Goal: Transaction & Acquisition: Book appointment/travel/reservation

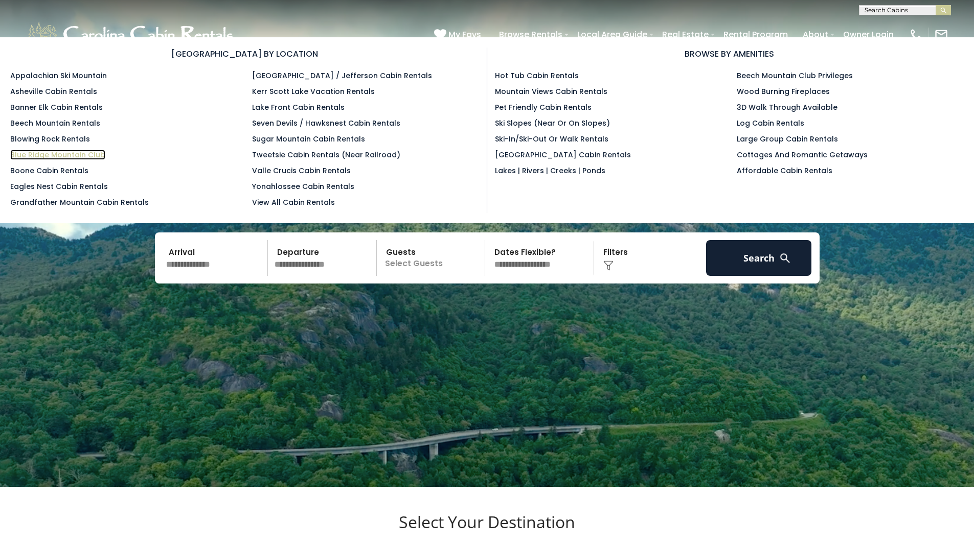
click at [71, 157] on link "Blue Ridge Mountain Club" at bounding box center [57, 155] width 95 height 10
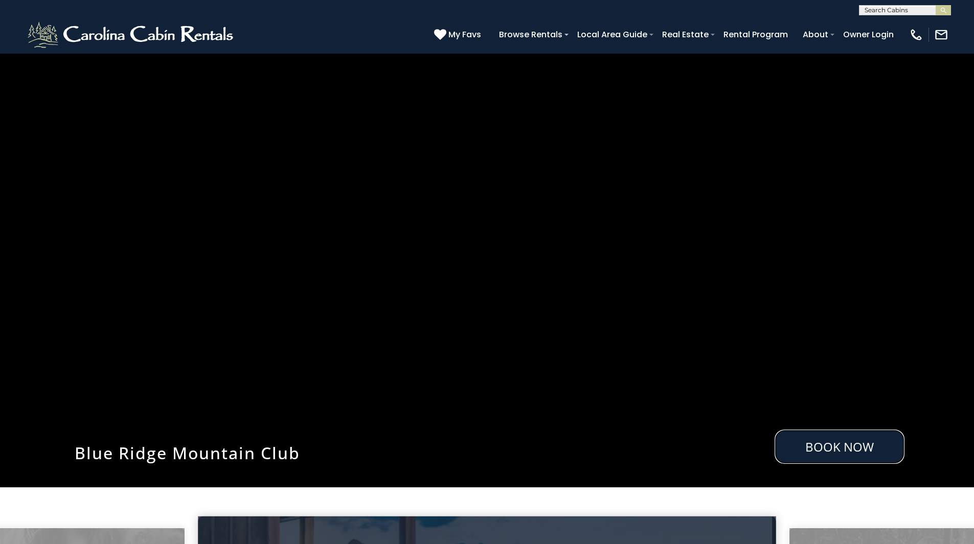
click at [873, 447] on link "Book Now" at bounding box center [840, 447] width 130 height 34
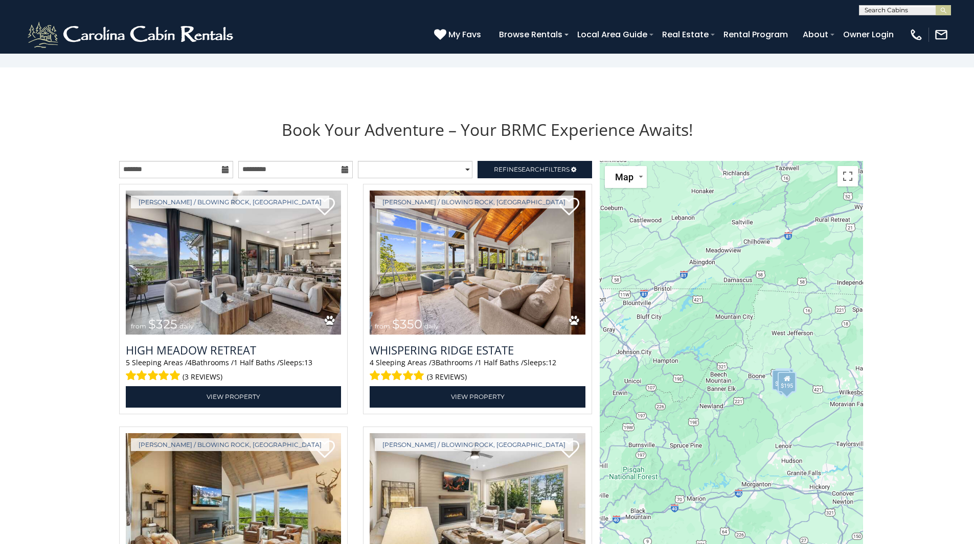
scroll to position [1156, 0]
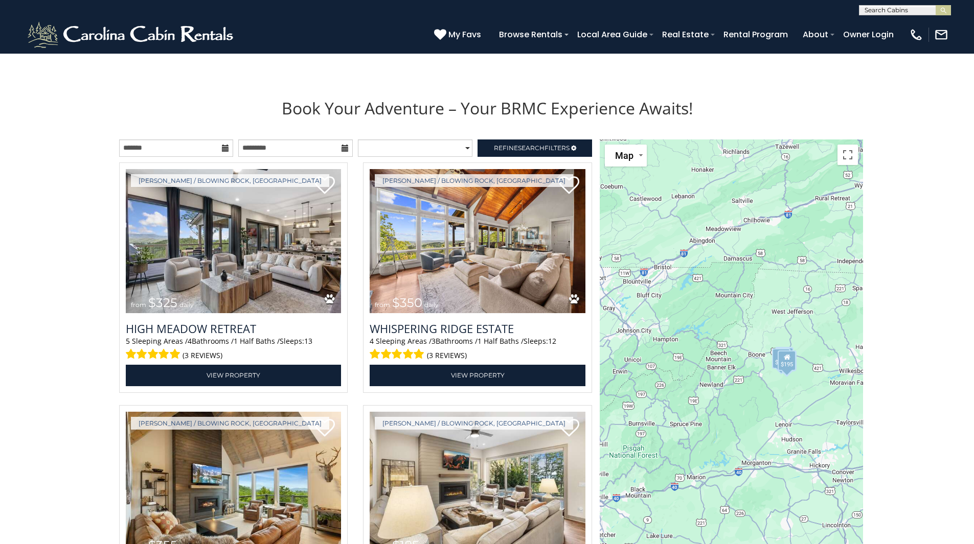
click at [225, 152] on icon at bounding box center [225, 148] width 7 height 7
click at [222, 147] on icon at bounding box center [225, 148] width 7 height 7
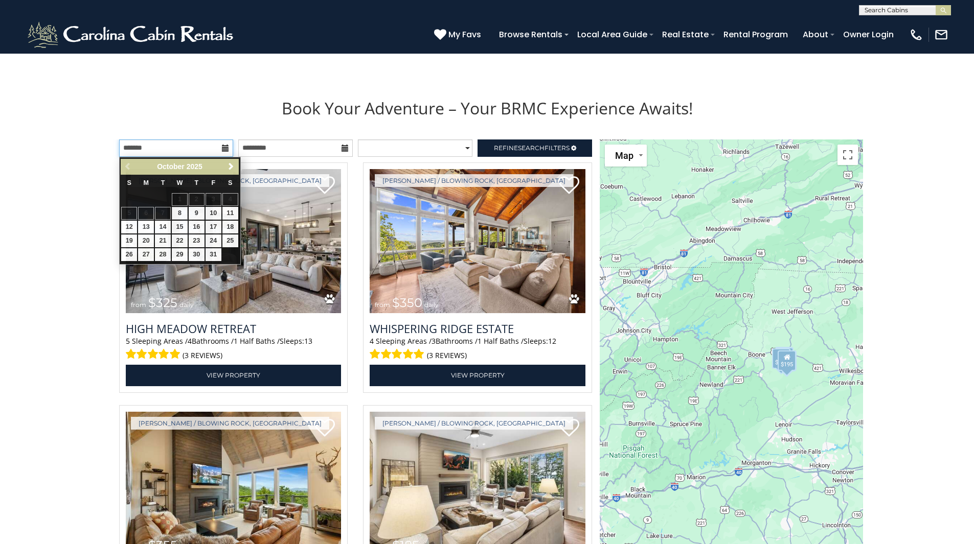
click at [188, 147] on input "text" at bounding box center [176, 148] width 115 height 17
click at [231, 164] on span "Next" at bounding box center [231, 167] width 8 height 8
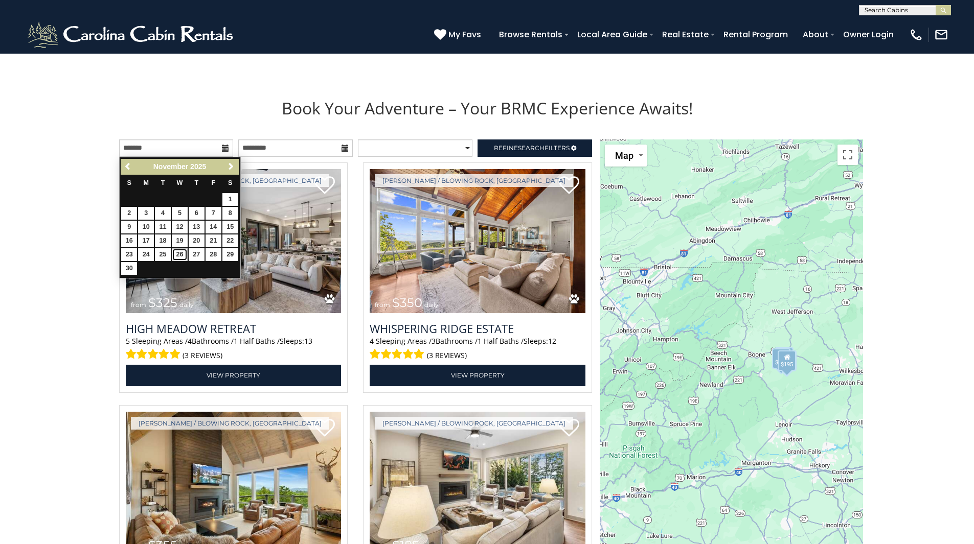
click at [175, 252] on link "26" at bounding box center [180, 254] width 16 height 13
type input "**********"
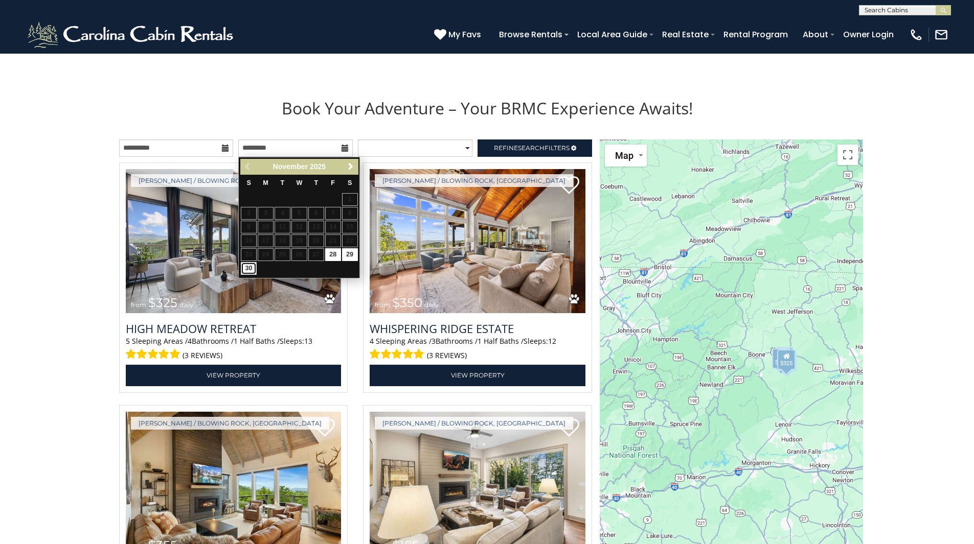
click at [247, 268] on link "30" at bounding box center [249, 268] width 16 height 13
type input "**********"
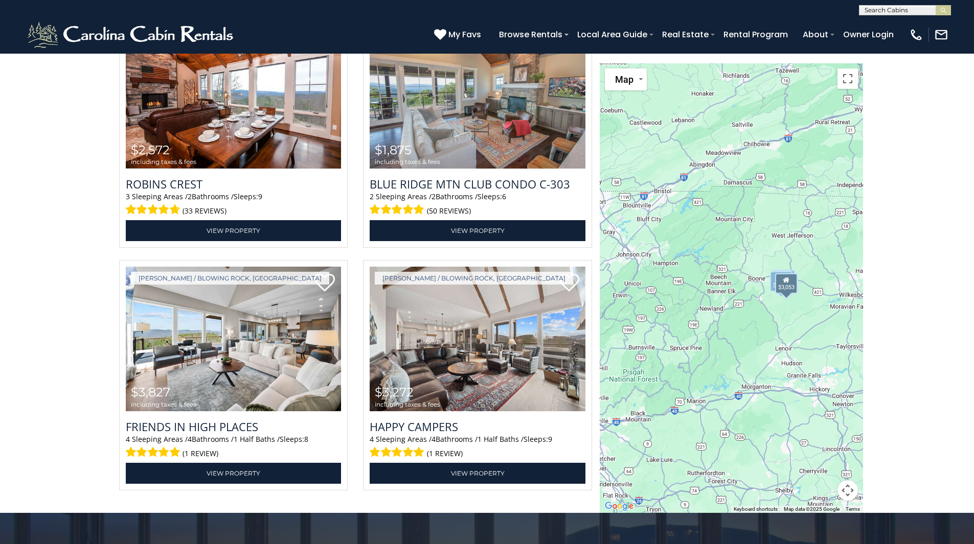
scroll to position [1564, 0]
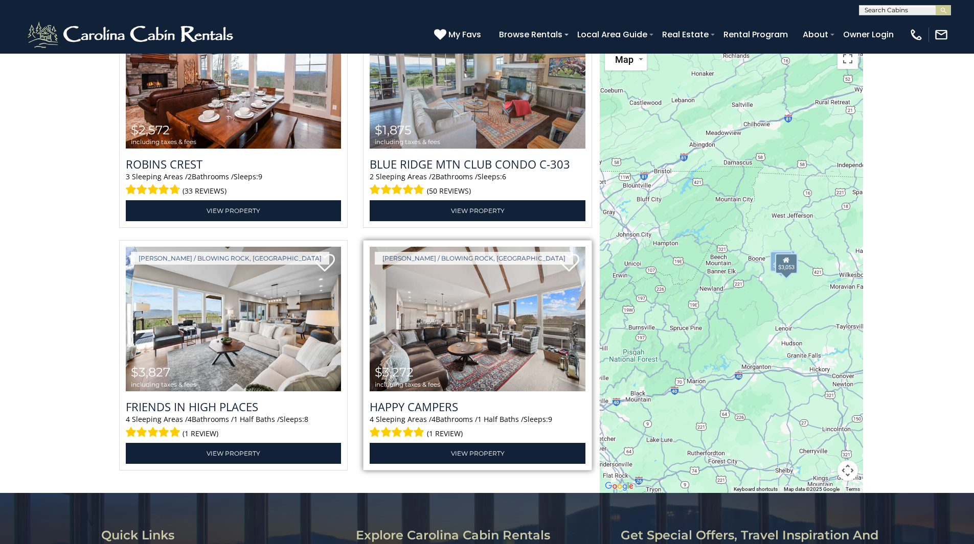
click at [474, 347] on img at bounding box center [478, 319] width 216 height 145
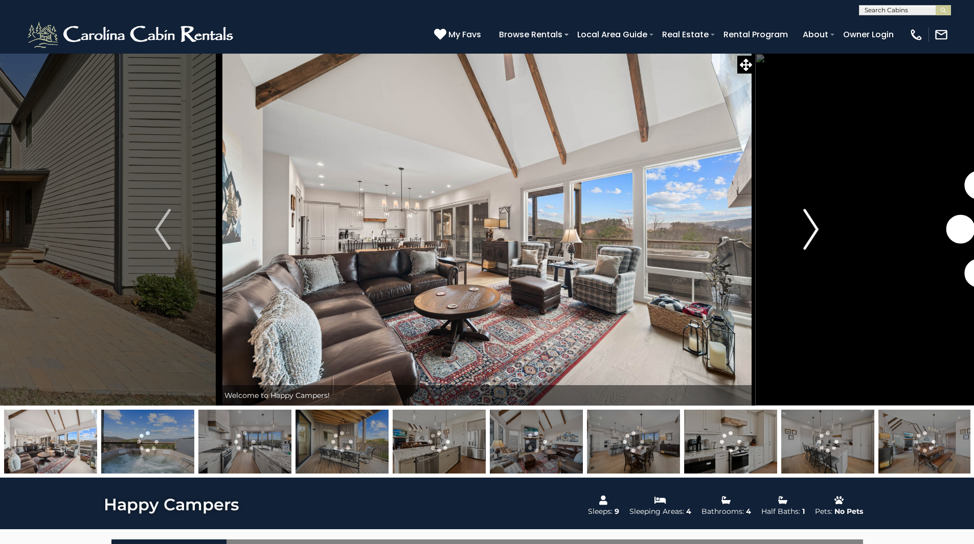
click at [813, 235] on img "Next" at bounding box center [810, 229] width 15 height 41
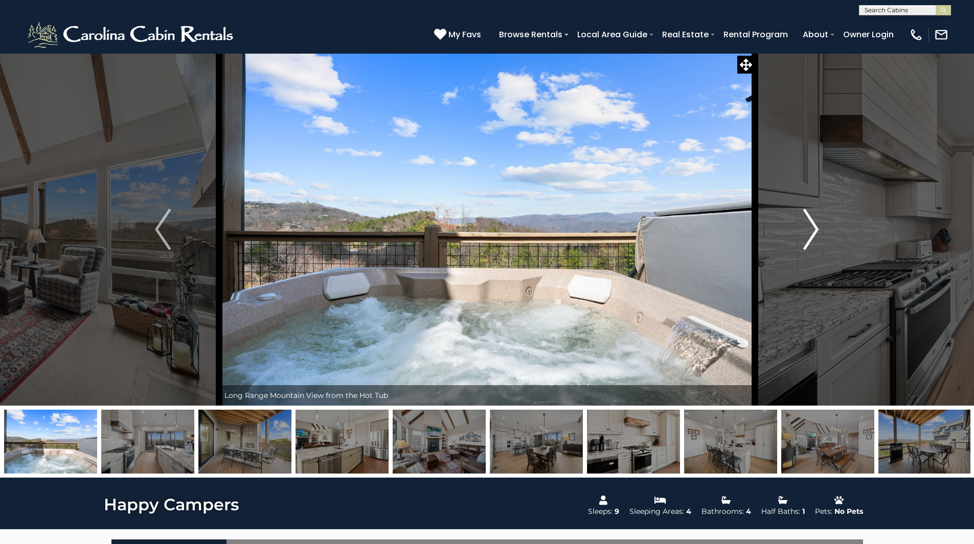
click at [813, 235] on img "Next" at bounding box center [810, 229] width 15 height 41
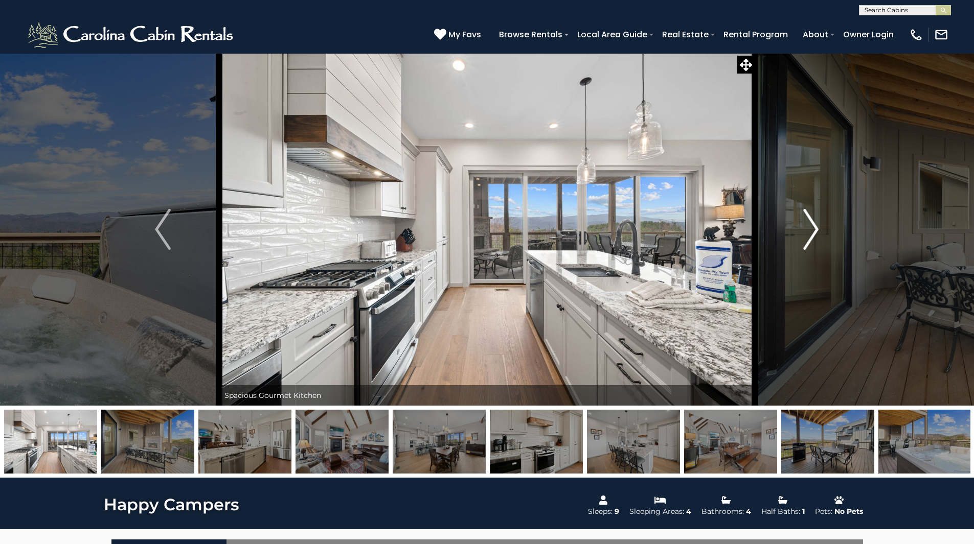
click at [813, 235] on img "Next" at bounding box center [810, 229] width 15 height 41
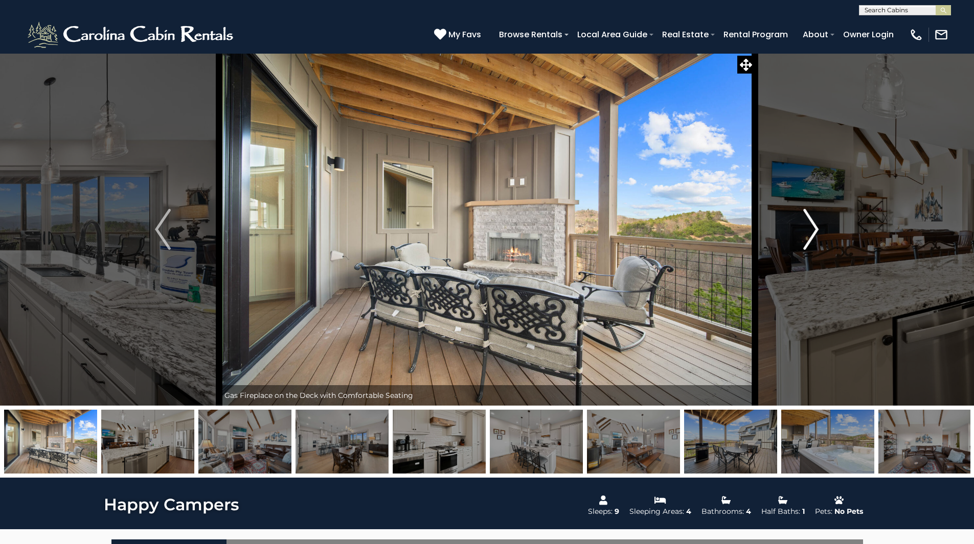
click at [813, 235] on img "Next" at bounding box center [810, 229] width 15 height 41
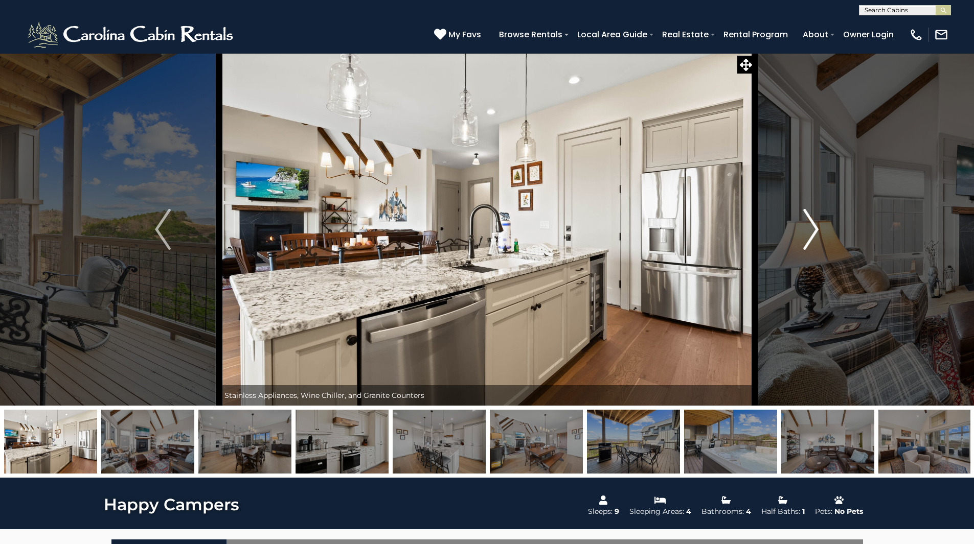
click at [813, 235] on img "Next" at bounding box center [810, 229] width 15 height 41
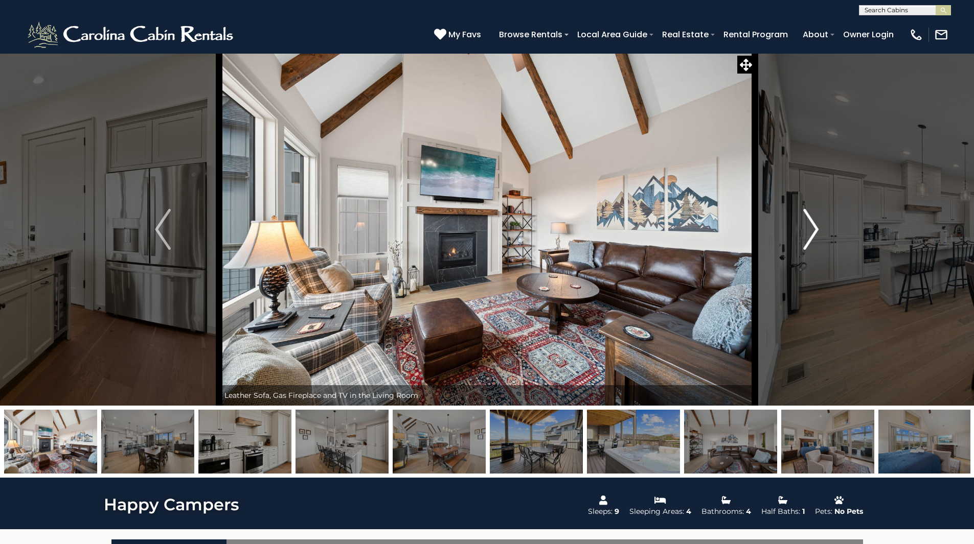
click at [813, 235] on img "Next" at bounding box center [810, 229] width 15 height 41
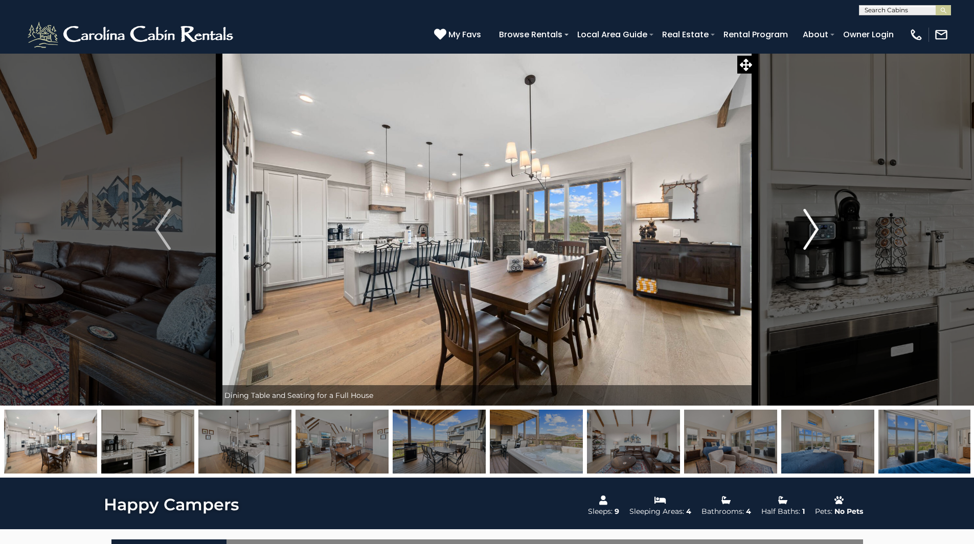
click at [813, 235] on img "Next" at bounding box center [810, 229] width 15 height 41
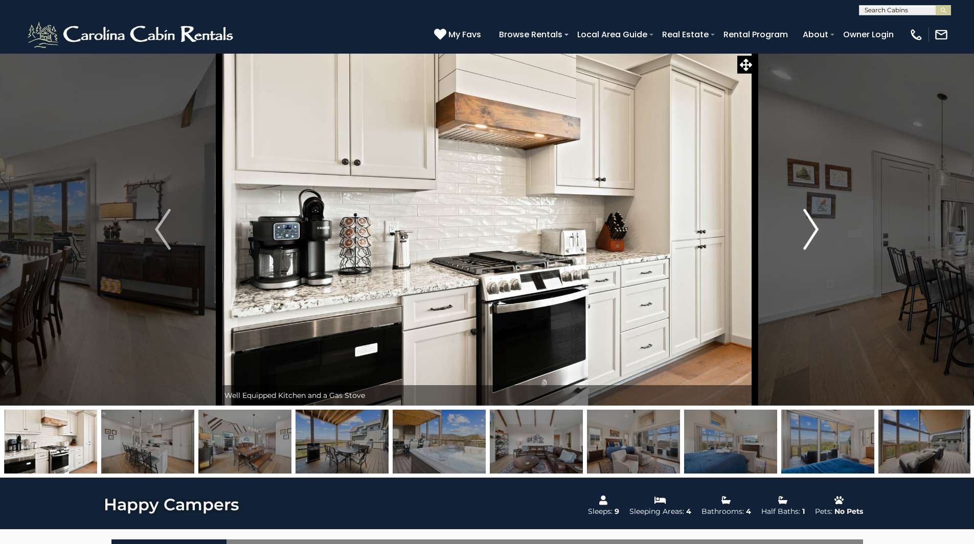
click at [813, 235] on img "Next" at bounding box center [810, 229] width 15 height 41
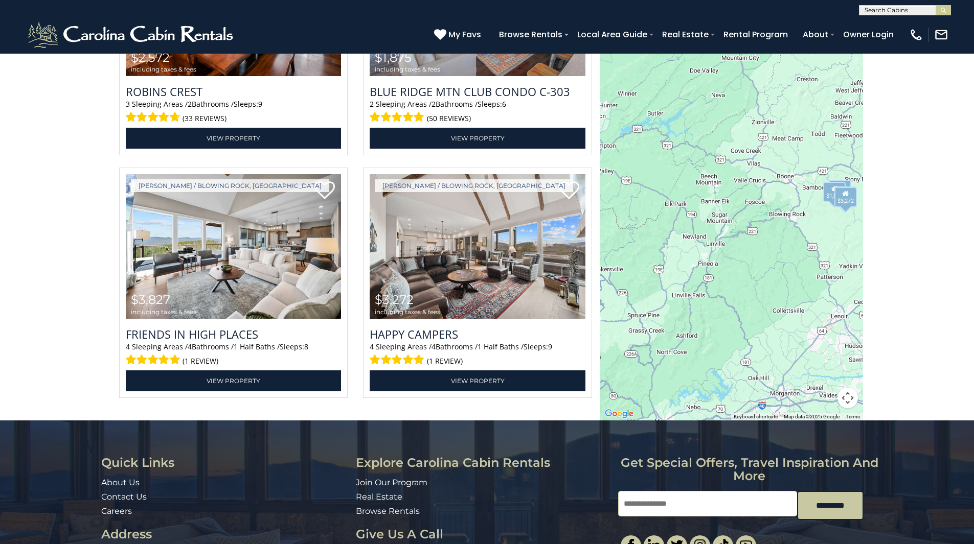
scroll to position [1621, 0]
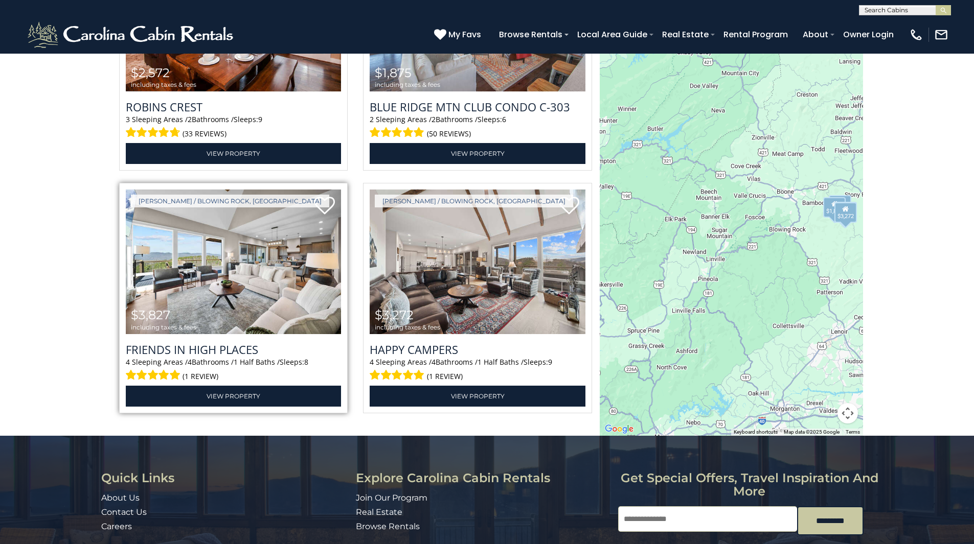
click at [223, 296] on img at bounding box center [234, 262] width 216 height 145
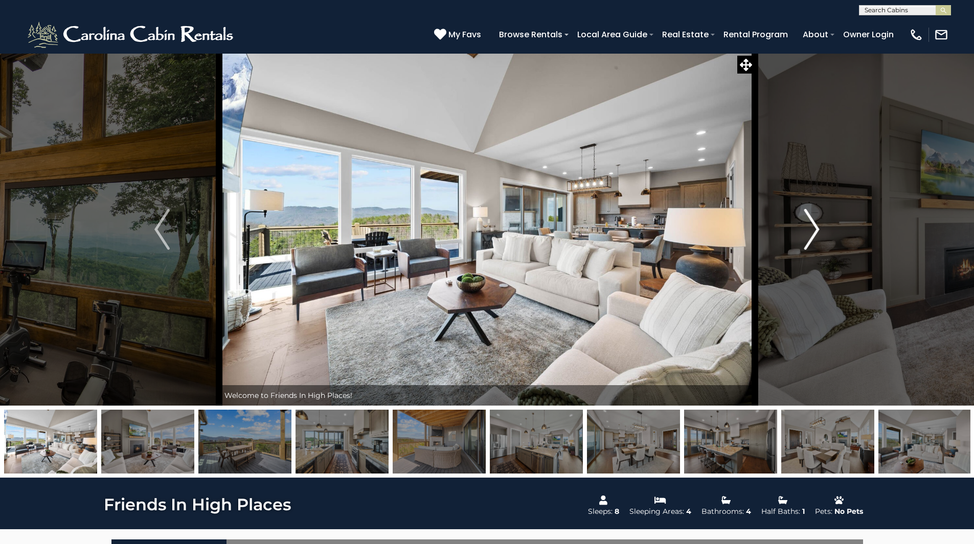
click at [807, 242] on img "Next" at bounding box center [811, 229] width 15 height 41
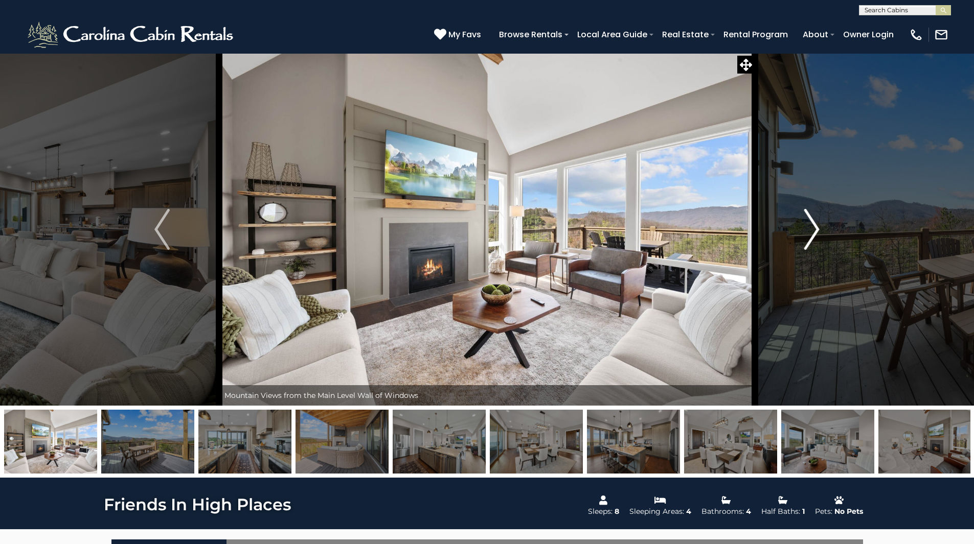
click at [807, 242] on img "Next" at bounding box center [811, 229] width 15 height 41
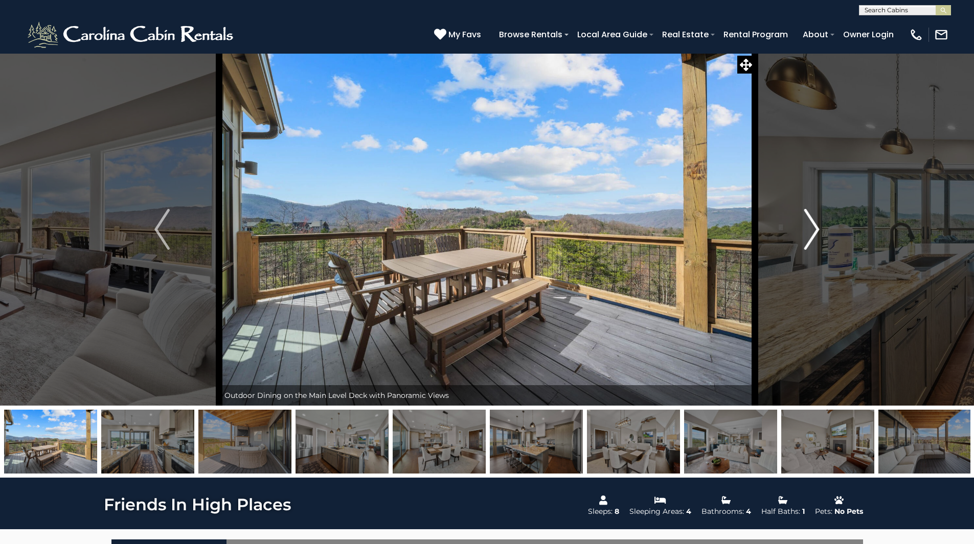
click at [807, 242] on img "Next" at bounding box center [811, 229] width 15 height 41
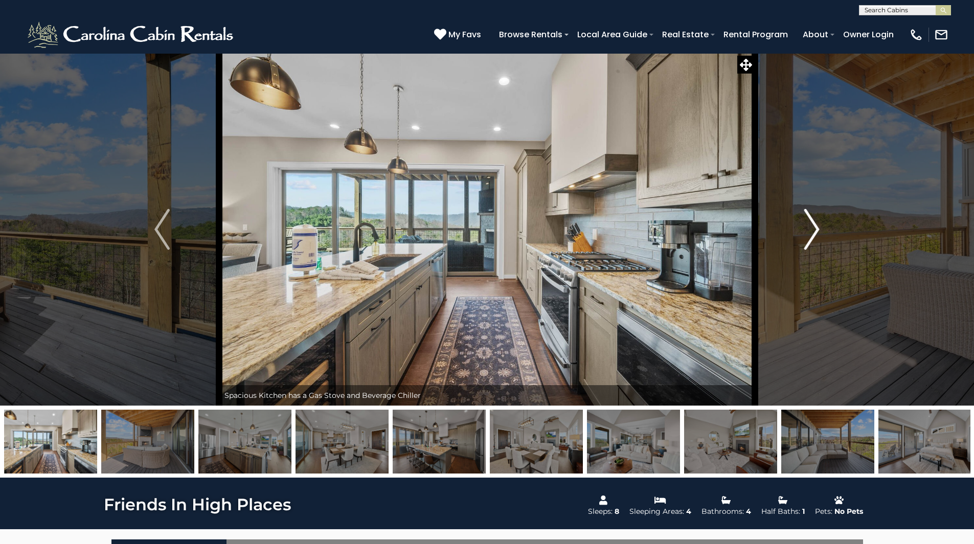
click at [807, 242] on img "Next" at bounding box center [811, 229] width 15 height 41
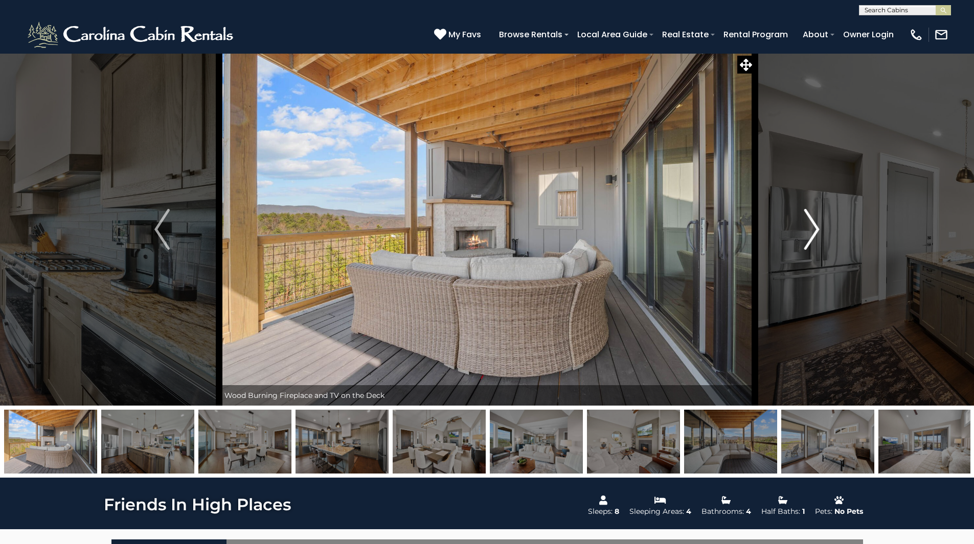
click at [807, 242] on img "Next" at bounding box center [811, 229] width 15 height 41
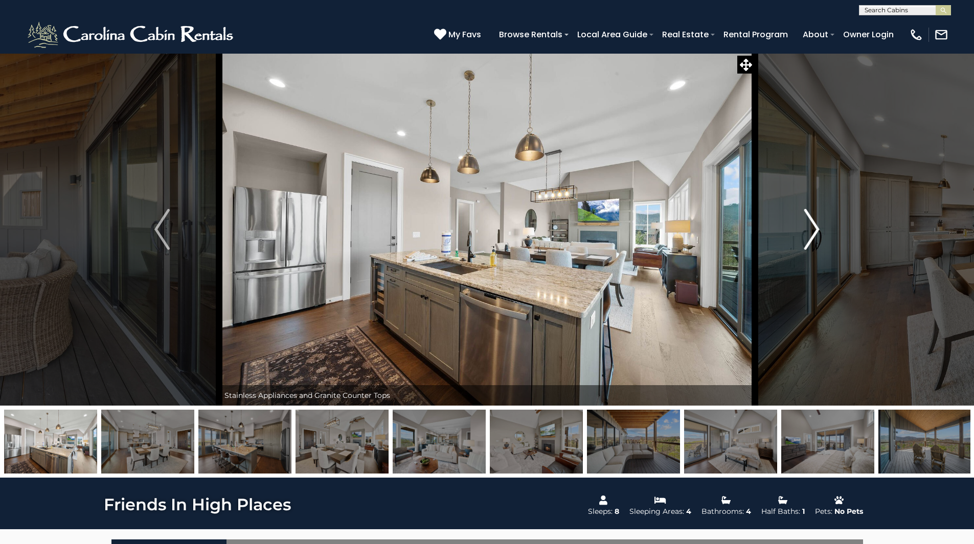
click at [807, 242] on img "Next" at bounding box center [811, 229] width 15 height 41
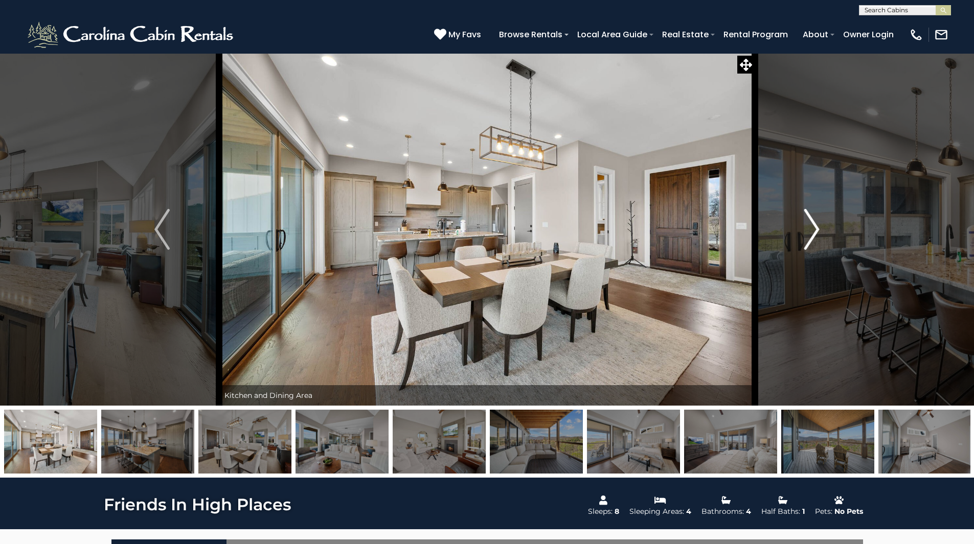
click at [807, 242] on img "Next" at bounding box center [811, 229] width 15 height 41
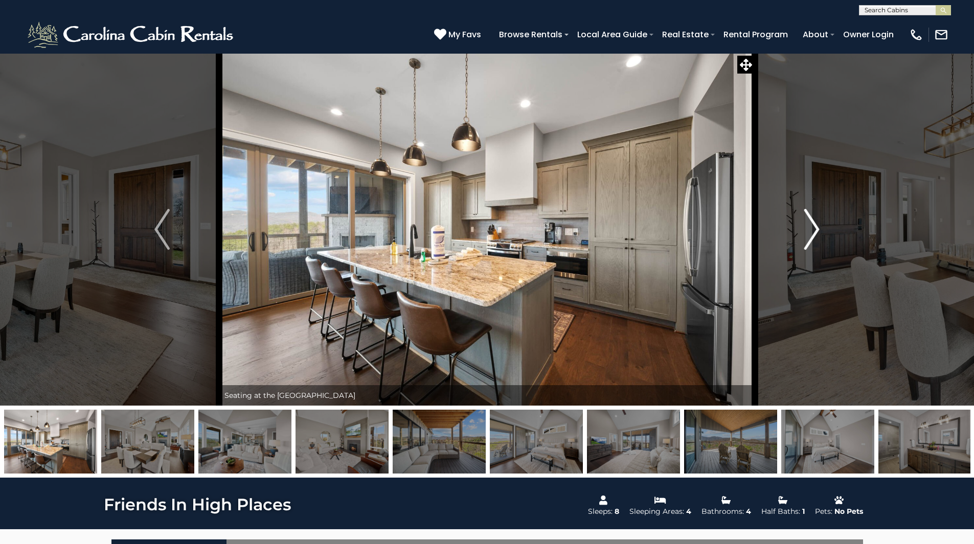
click at [807, 242] on img "Next" at bounding box center [811, 229] width 15 height 41
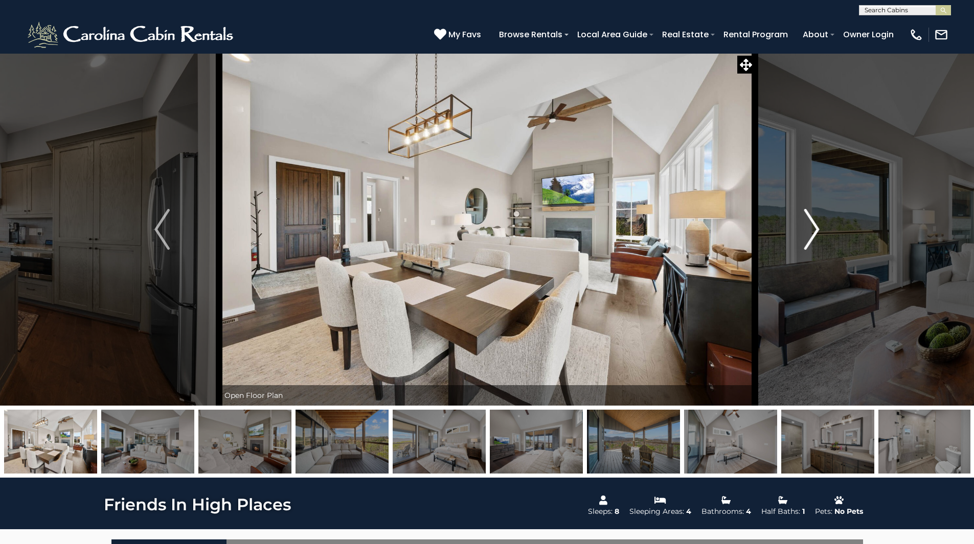
click at [807, 242] on img "Next" at bounding box center [811, 229] width 15 height 41
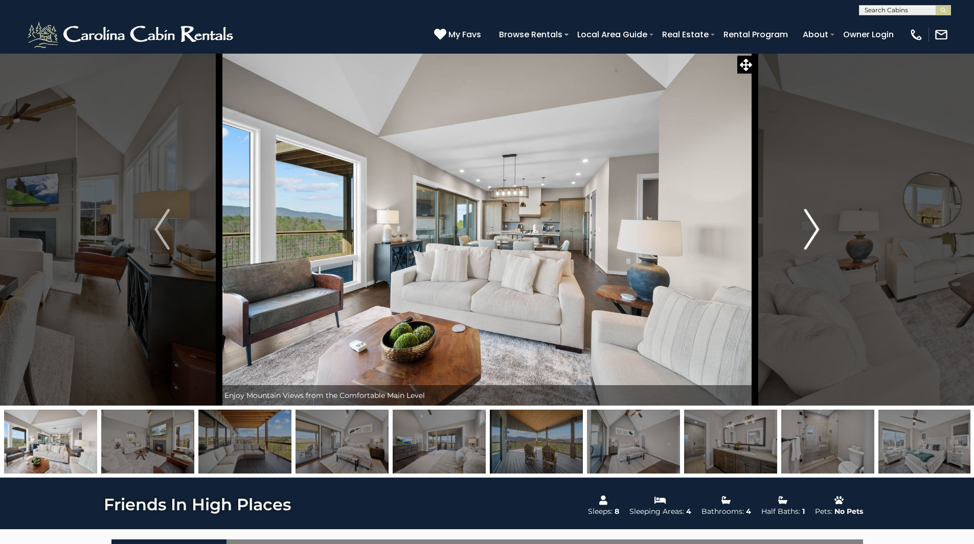
click at [807, 242] on img "Next" at bounding box center [811, 229] width 15 height 41
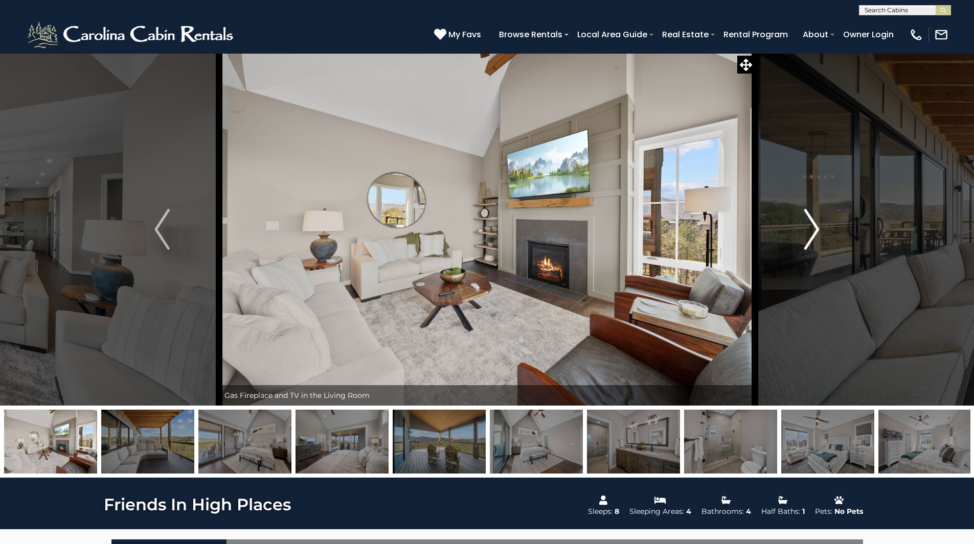
click at [807, 242] on img "Next" at bounding box center [811, 229] width 15 height 41
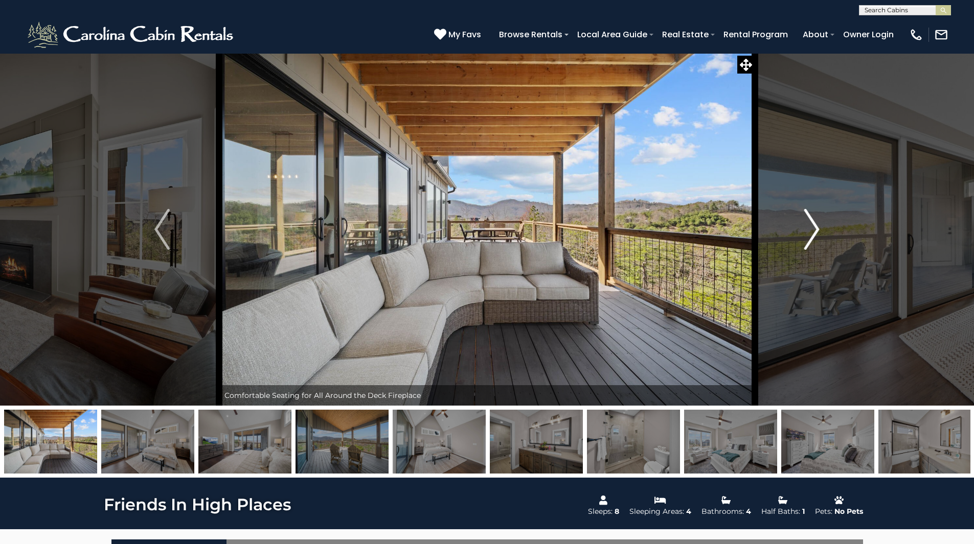
click at [807, 242] on img "Next" at bounding box center [811, 229] width 15 height 41
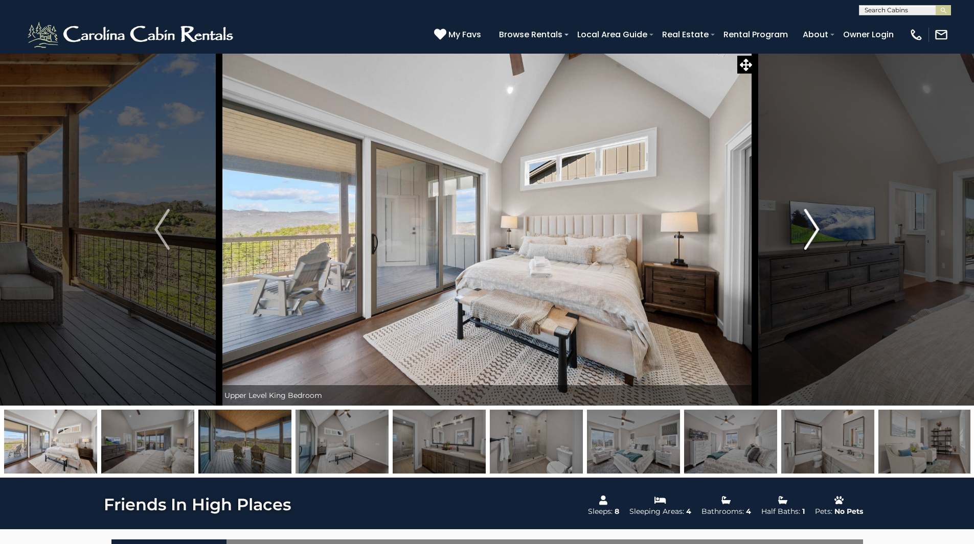
click at [807, 242] on img "Next" at bounding box center [811, 229] width 15 height 41
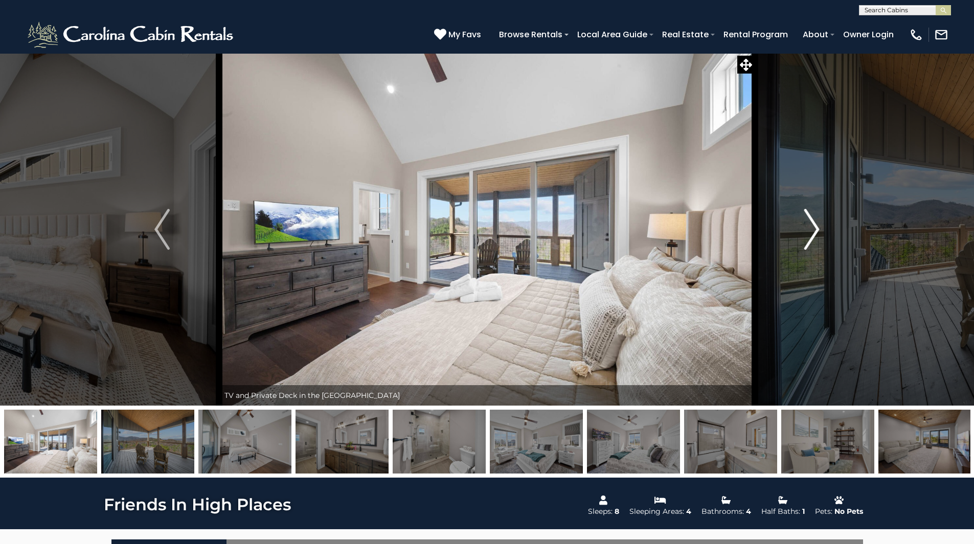
click at [807, 242] on img "Next" at bounding box center [811, 229] width 15 height 41
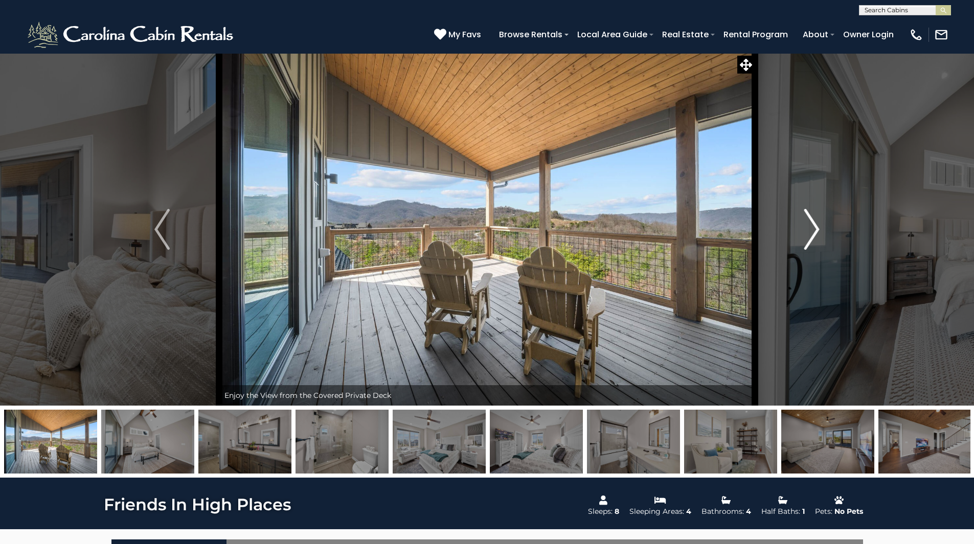
click at [807, 242] on img "Next" at bounding box center [811, 229] width 15 height 41
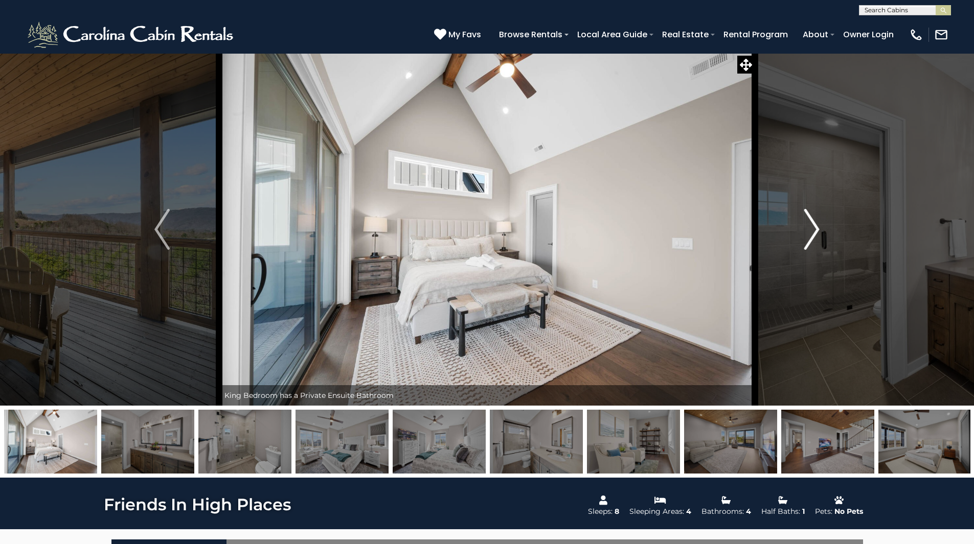
click at [807, 242] on img "Next" at bounding box center [811, 229] width 15 height 41
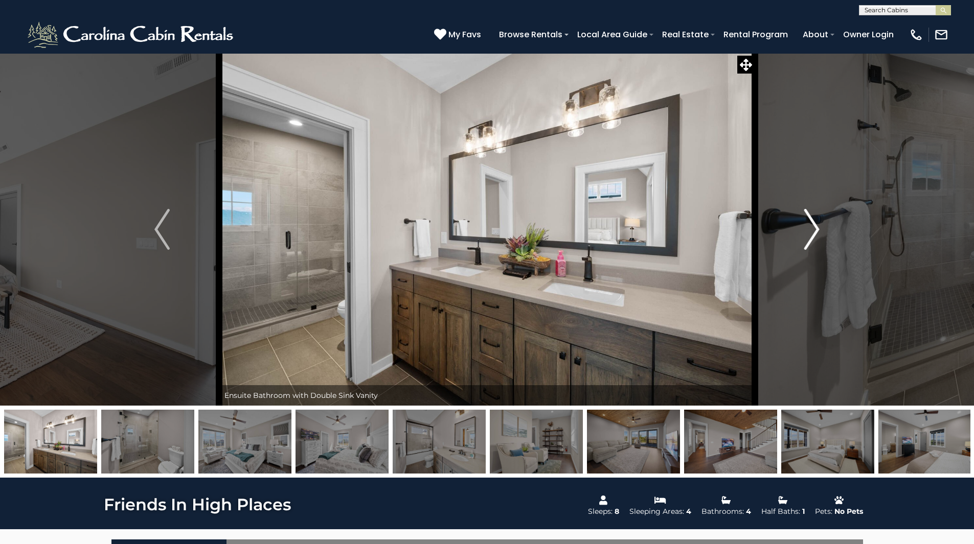
click at [807, 242] on img "Next" at bounding box center [811, 229] width 15 height 41
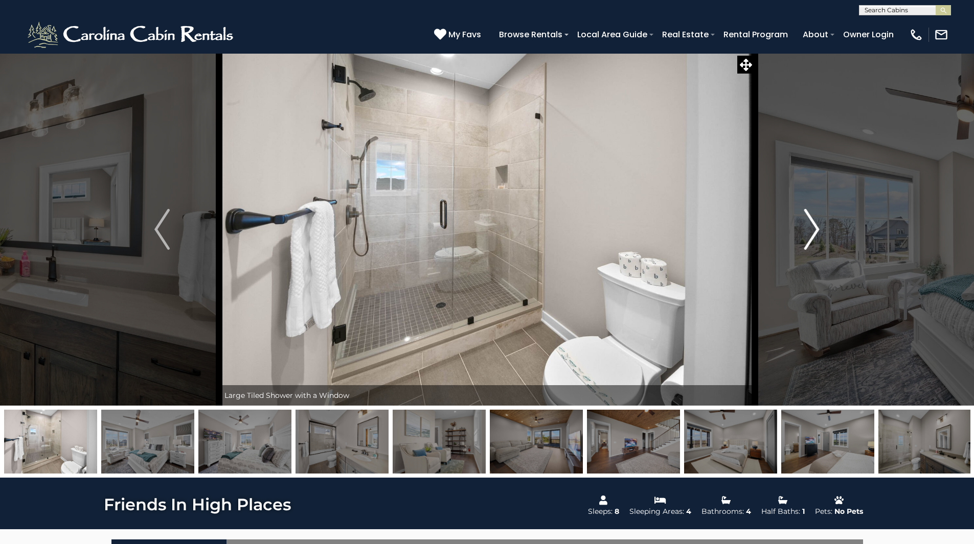
click at [807, 242] on img "Next" at bounding box center [811, 229] width 15 height 41
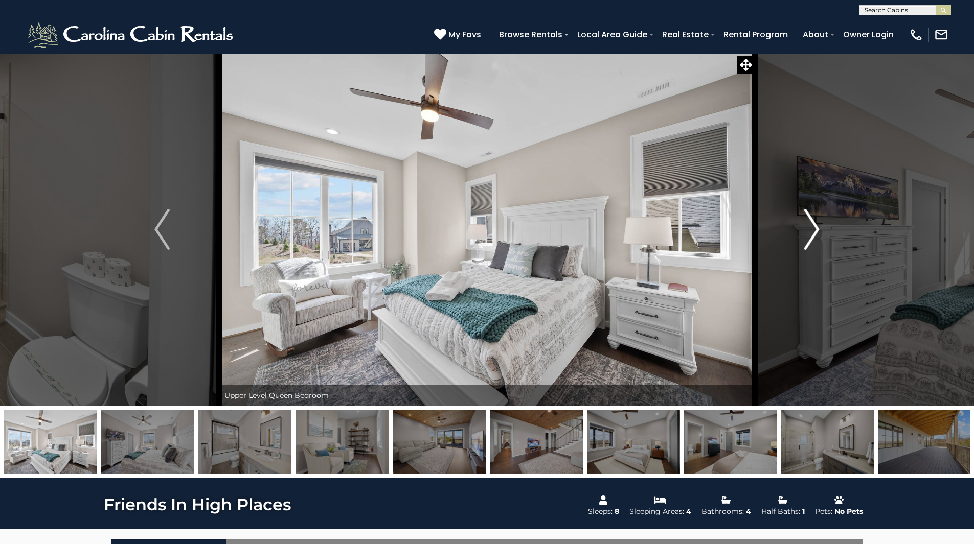
click at [807, 242] on img "Next" at bounding box center [811, 229] width 15 height 41
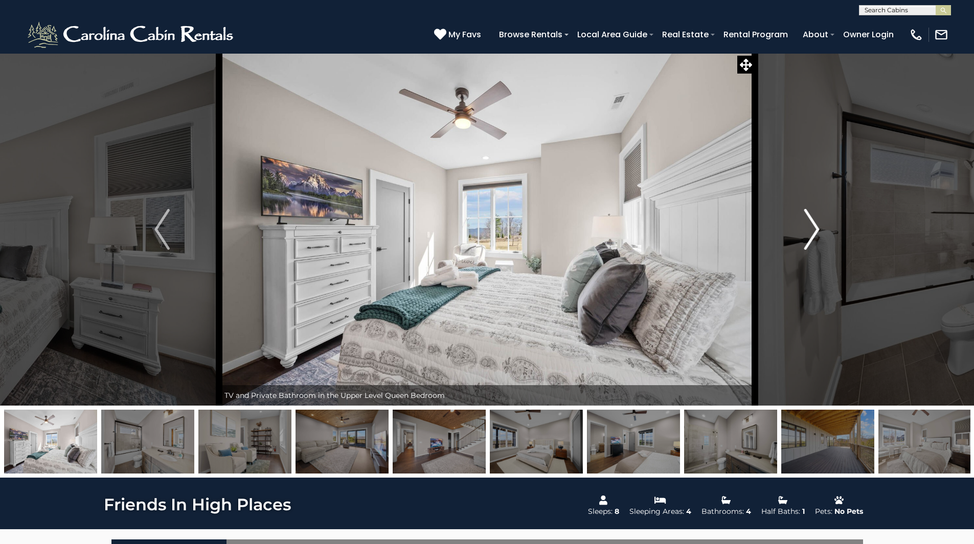
click at [807, 242] on img "Next" at bounding box center [811, 229] width 15 height 41
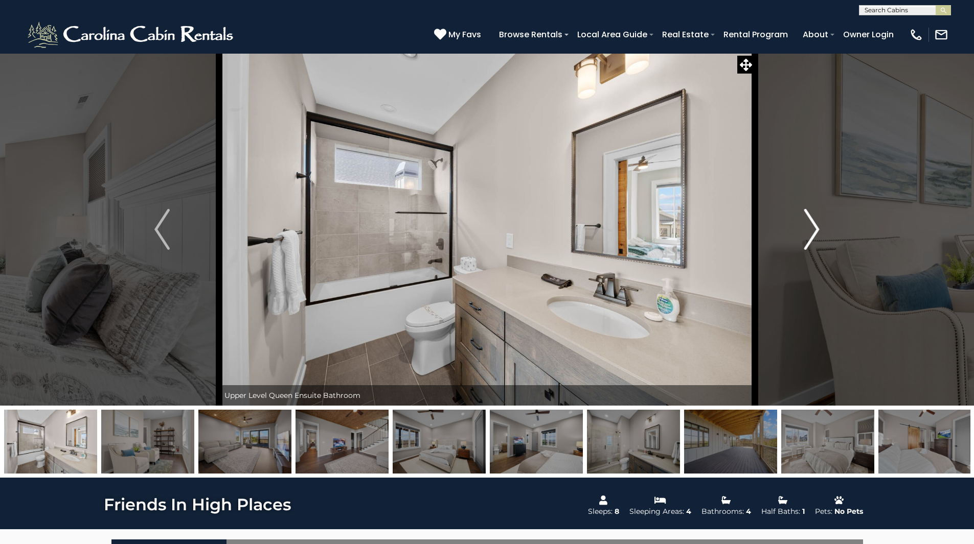
click at [807, 242] on img "Next" at bounding box center [811, 229] width 15 height 41
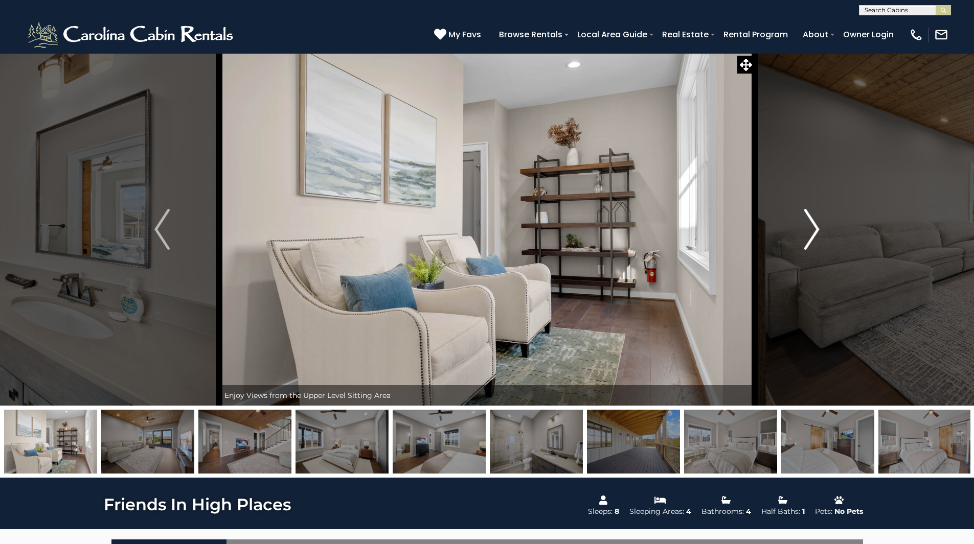
click at [807, 242] on img "Next" at bounding box center [811, 229] width 15 height 41
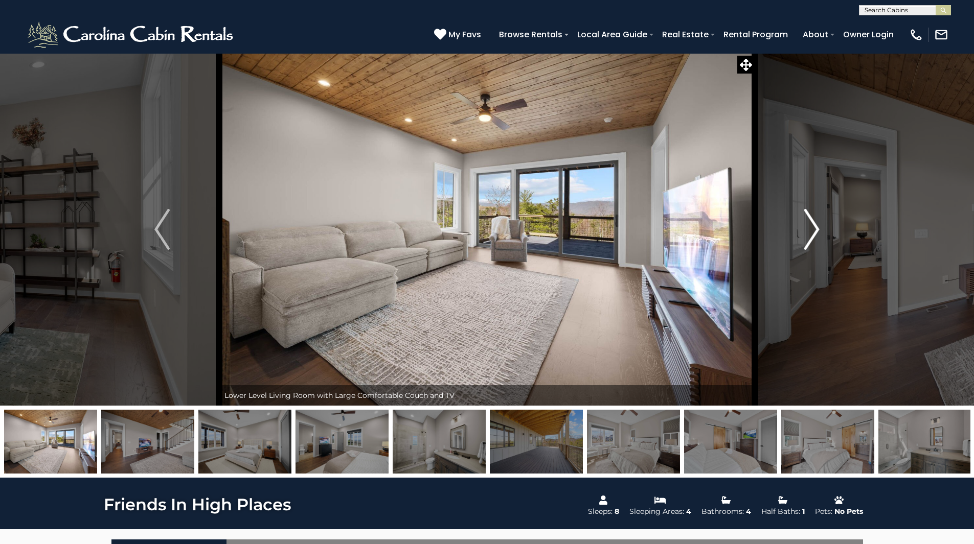
click at [807, 242] on img "Next" at bounding box center [811, 229] width 15 height 41
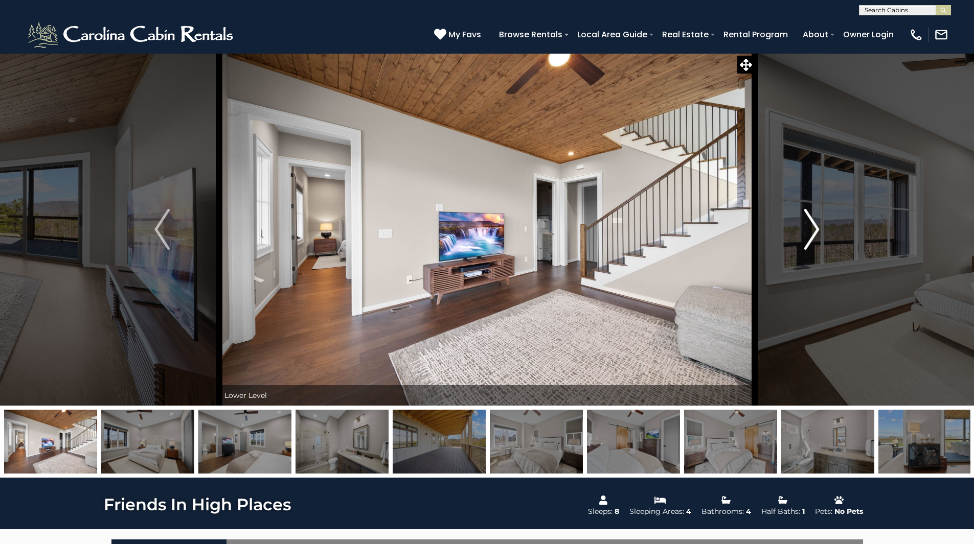
click at [807, 242] on img "Next" at bounding box center [811, 229] width 15 height 41
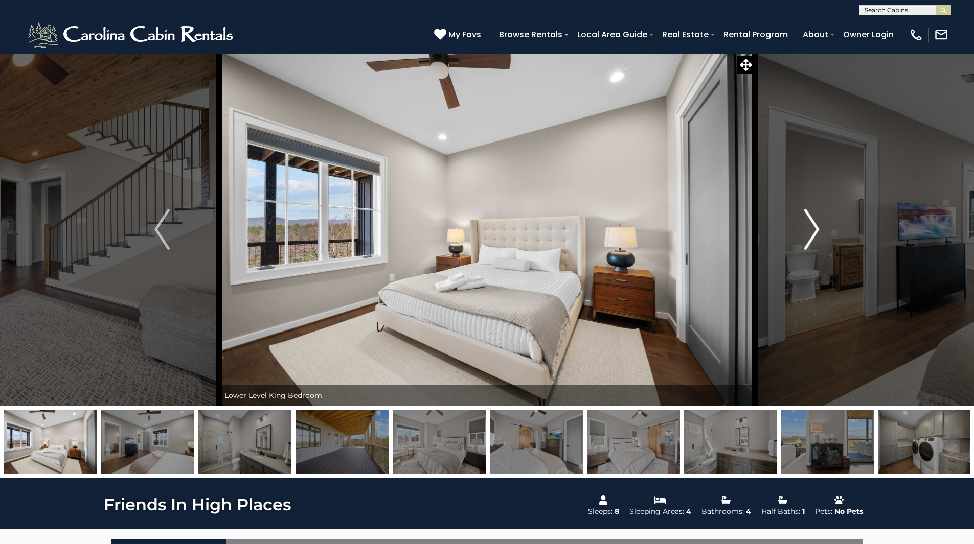
click at [807, 242] on img "Next" at bounding box center [811, 229] width 15 height 41
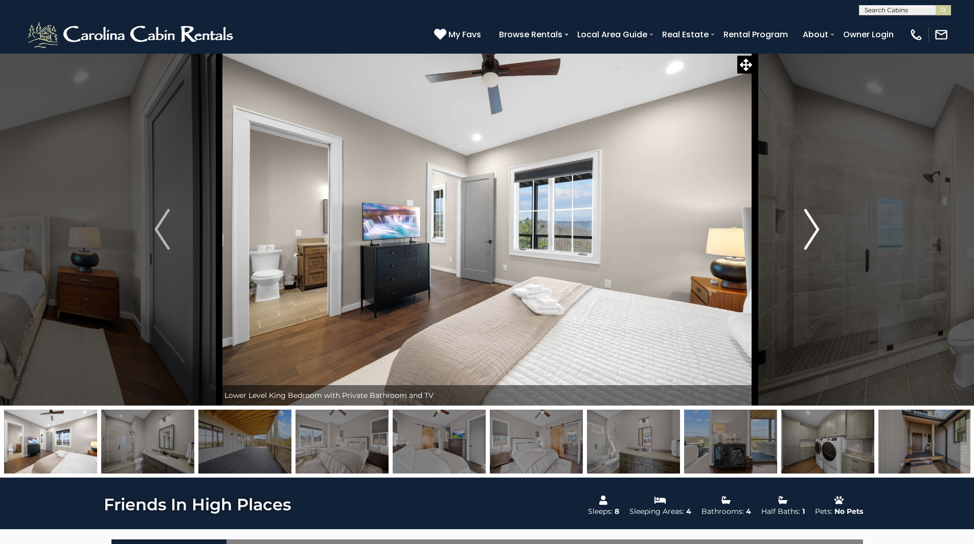
click at [807, 242] on img "Next" at bounding box center [811, 229] width 15 height 41
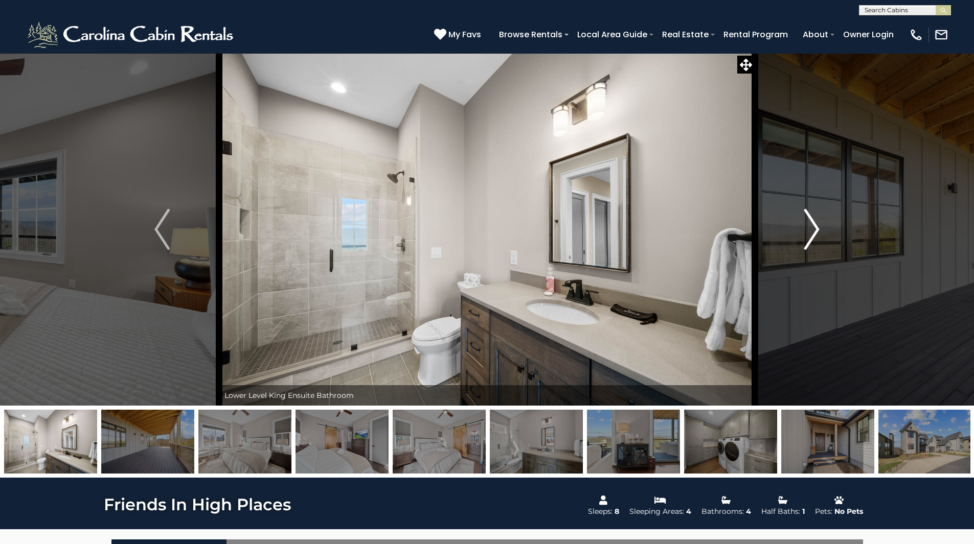
click at [807, 242] on img "Next" at bounding box center [811, 229] width 15 height 41
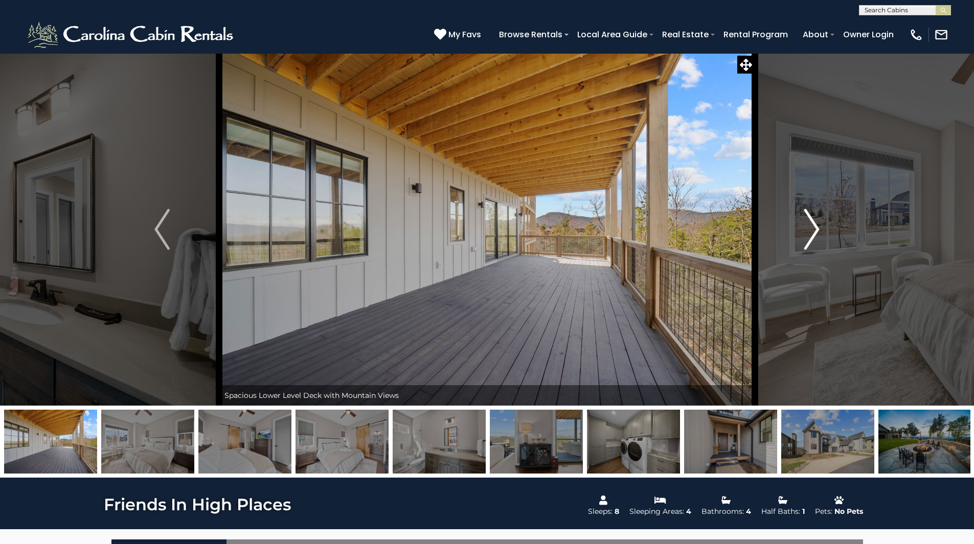
click at [807, 242] on img "Next" at bounding box center [811, 229] width 15 height 41
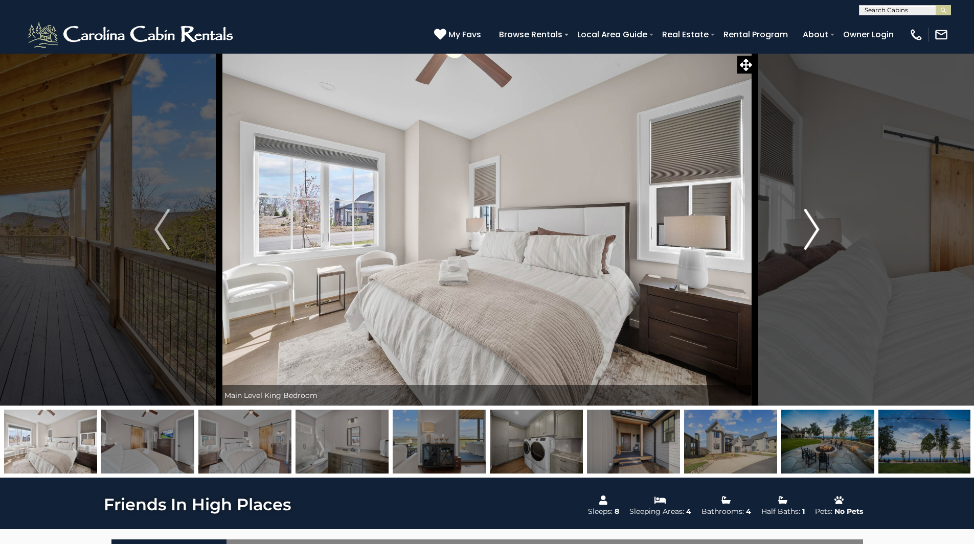
click at [807, 242] on img "Next" at bounding box center [811, 229] width 15 height 41
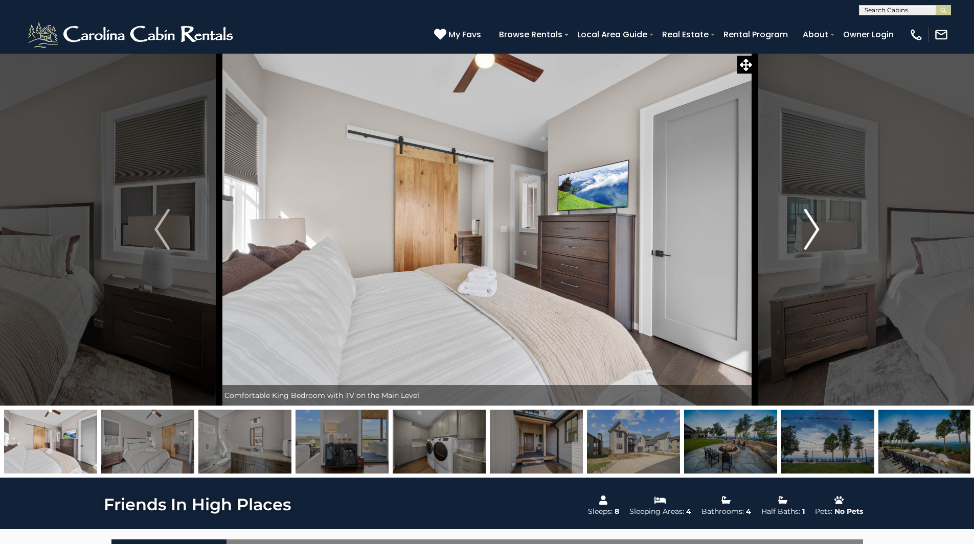
click at [807, 242] on img "Next" at bounding box center [811, 229] width 15 height 41
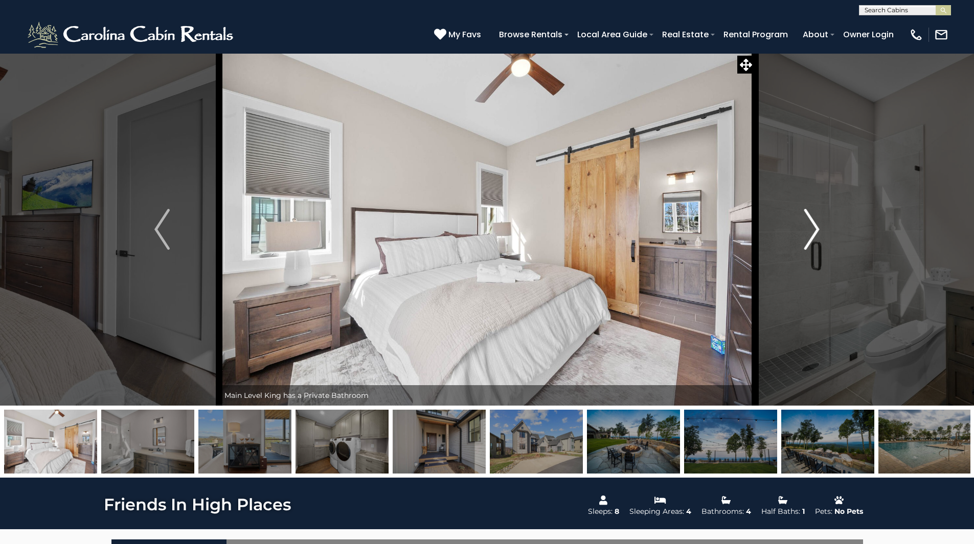
click at [807, 242] on img "Next" at bounding box center [811, 229] width 15 height 41
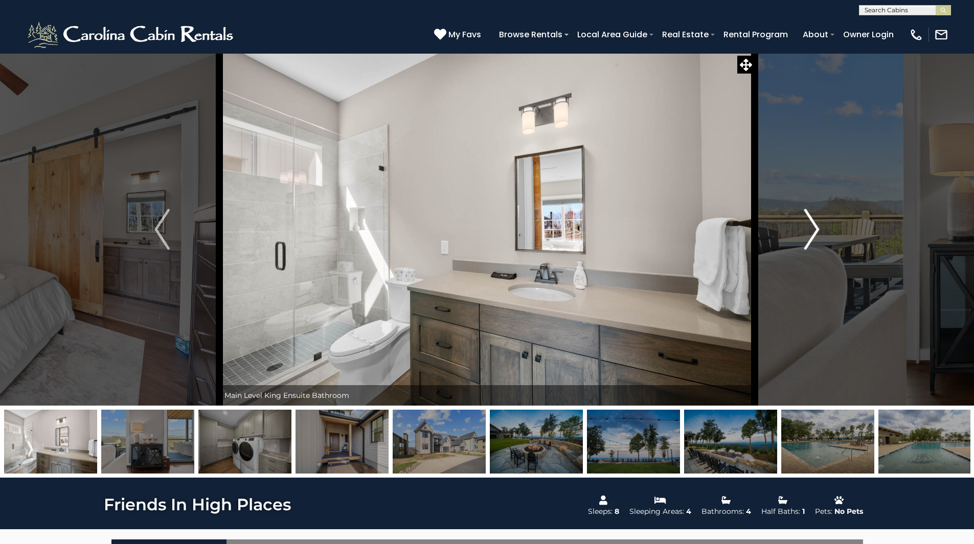
click at [807, 242] on img "Next" at bounding box center [811, 229] width 15 height 41
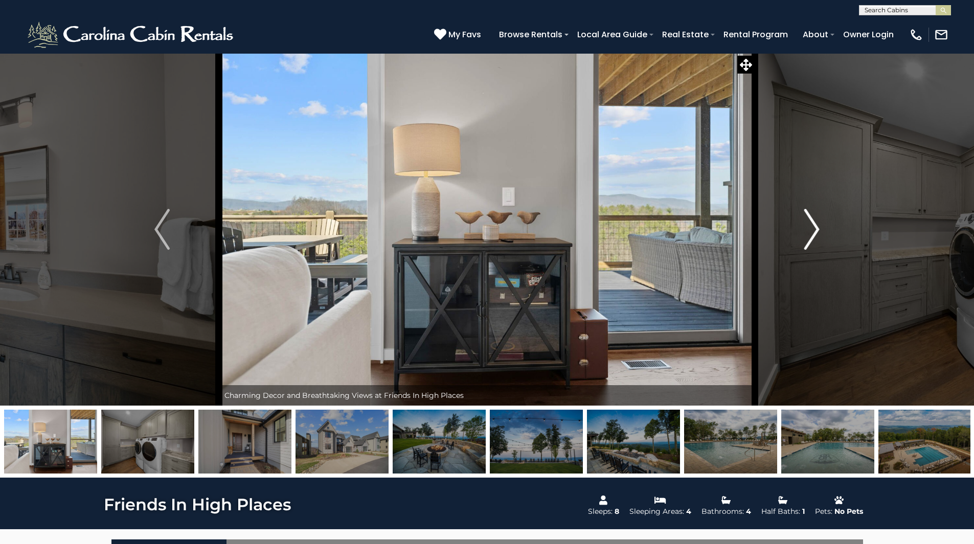
click at [807, 242] on img "Next" at bounding box center [811, 229] width 15 height 41
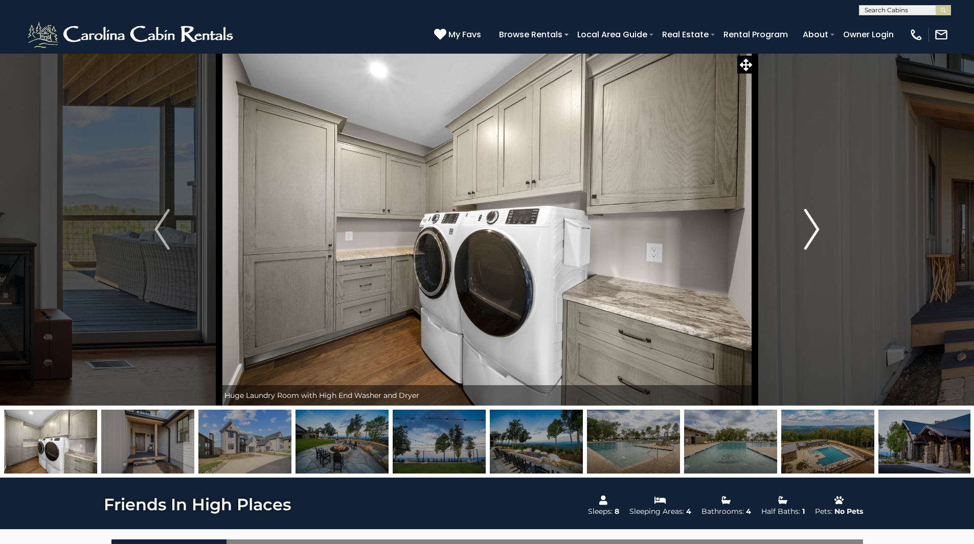
click at [807, 242] on img "Next" at bounding box center [811, 229] width 15 height 41
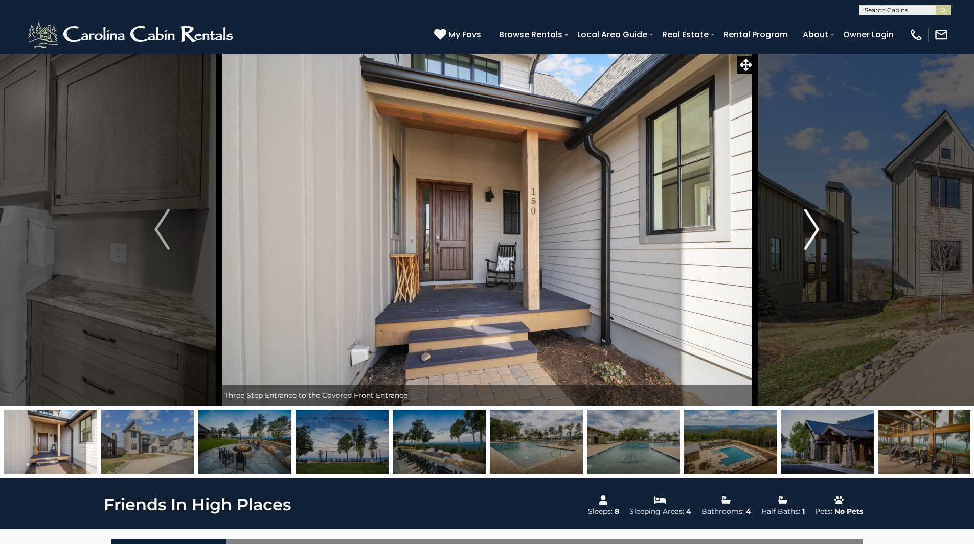
click at [807, 242] on img "Next" at bounding box center [811, 229] width 15 height 41
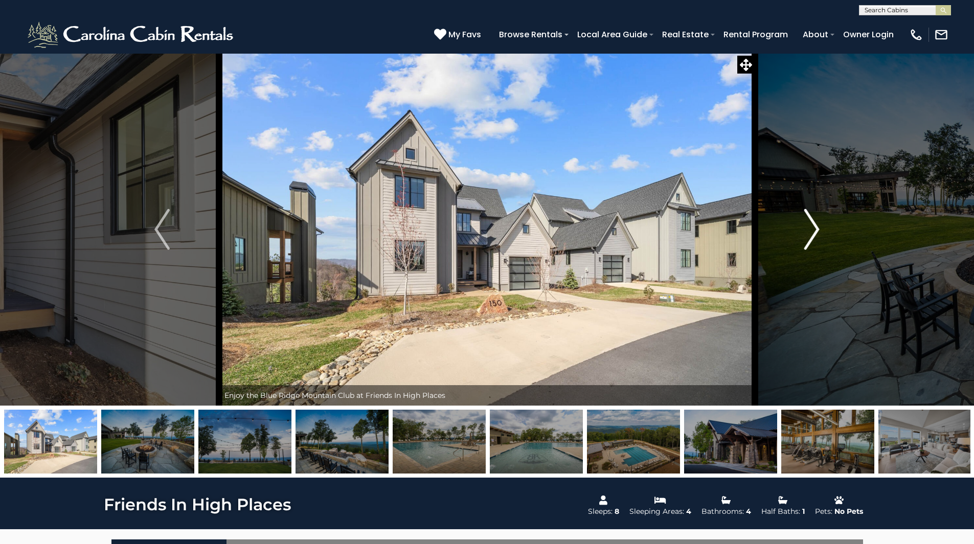
click at [807, 242] on img "Next" at bounding box center [811, 229] width 15 height 41
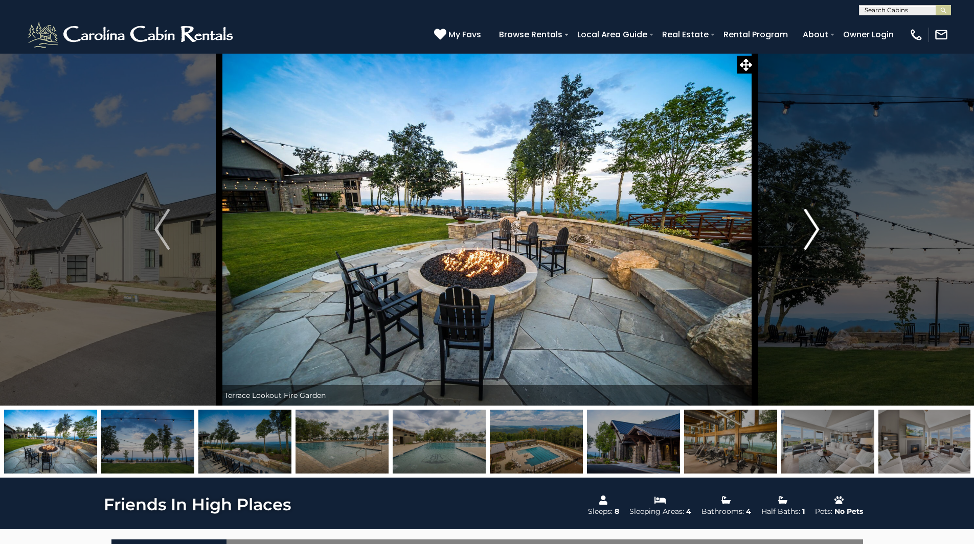
click at [807, 242] on img "Next" at bounding box center [811, 229] width 15 height 41
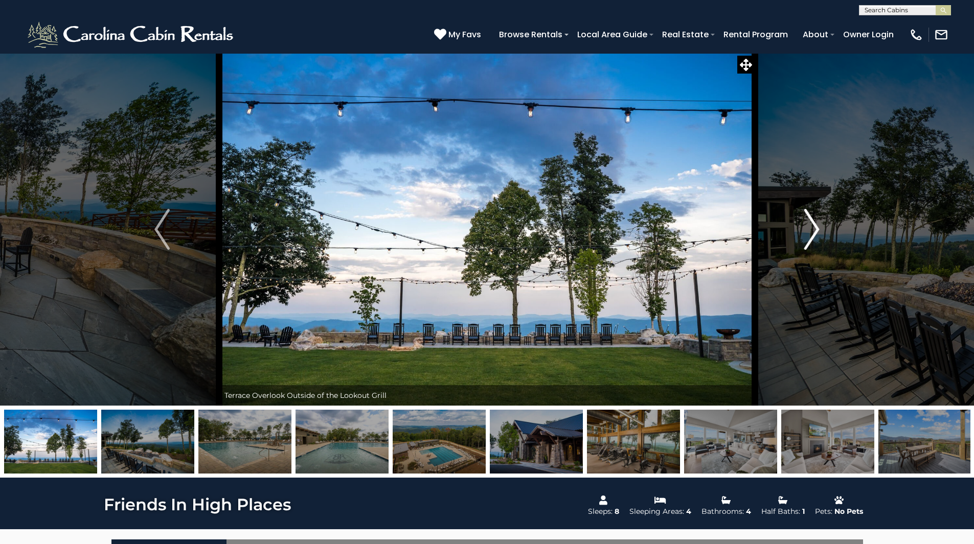
click at [807, 242] on img "Next" at bounding box center [811, 229] width 15 height 41
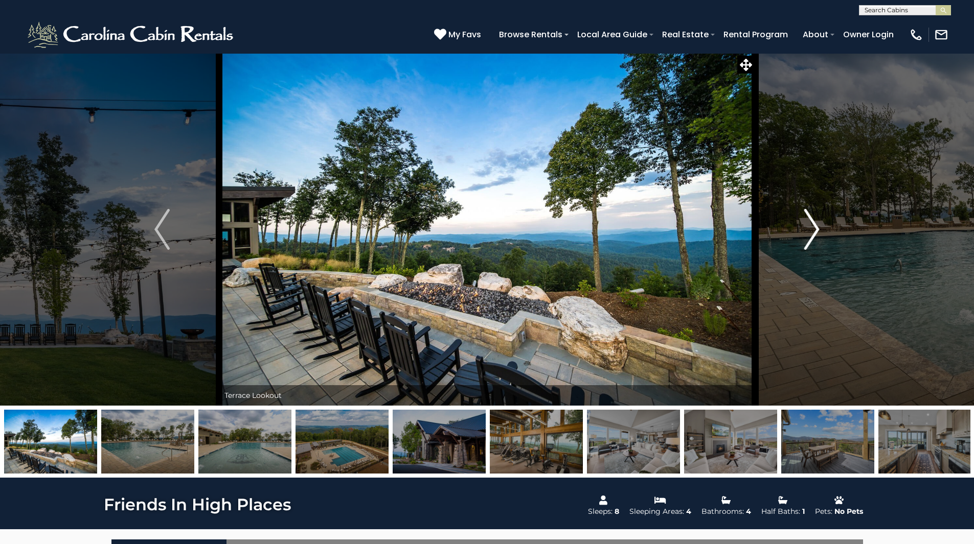
click at [807, 242] on img "Next" at bounding box center [811, 229] width 15 height 41
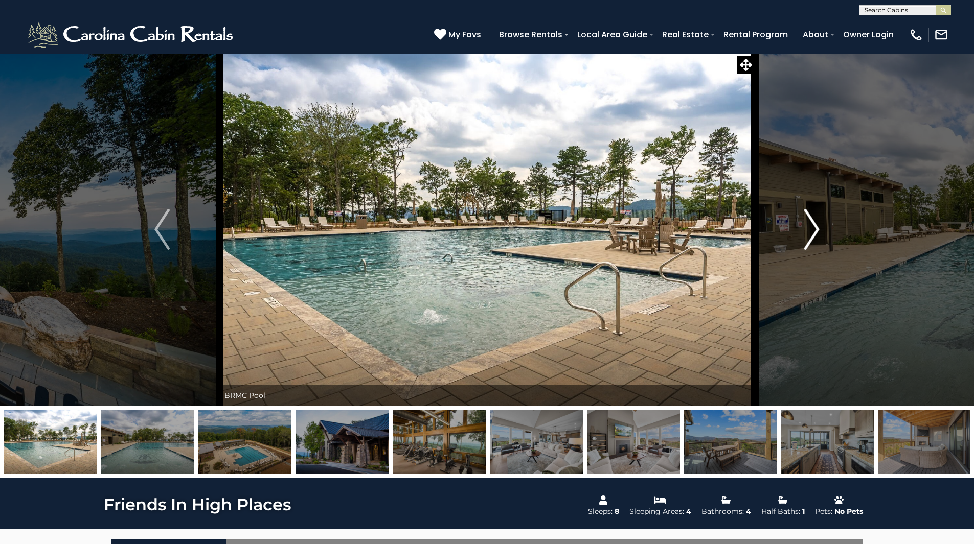
click at [807, 242] on img "Next" at bounding box center [811, 229] width 15 height 41
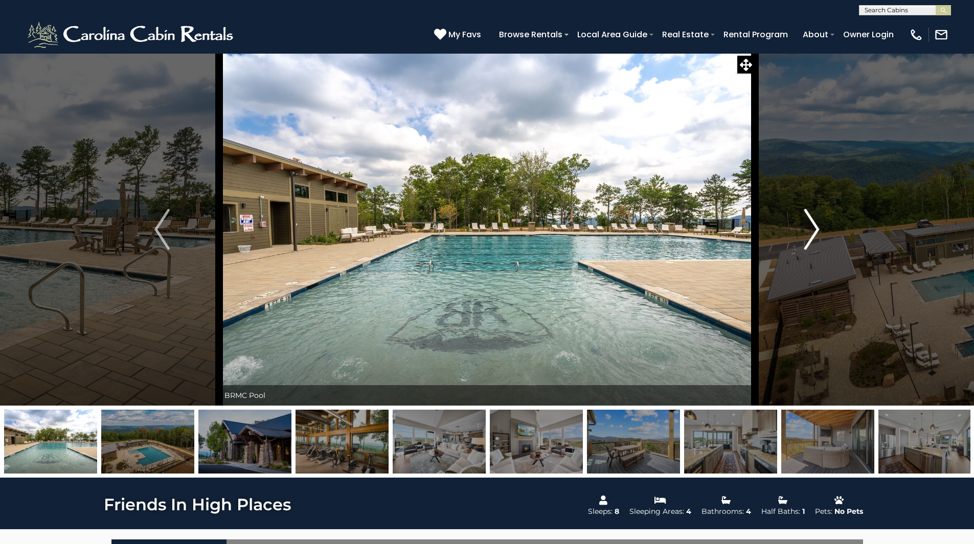
click at [807, 242] on img "Next" at bounding box center [811, 229] width 15 height 41
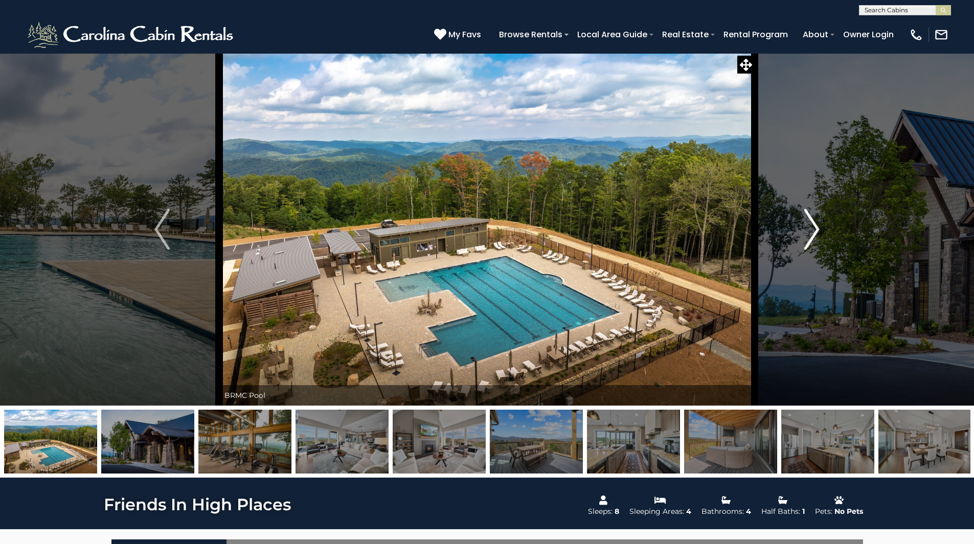
click at [807, 242] on img "Next" at bounding box center [811, 229] width 15 height 41
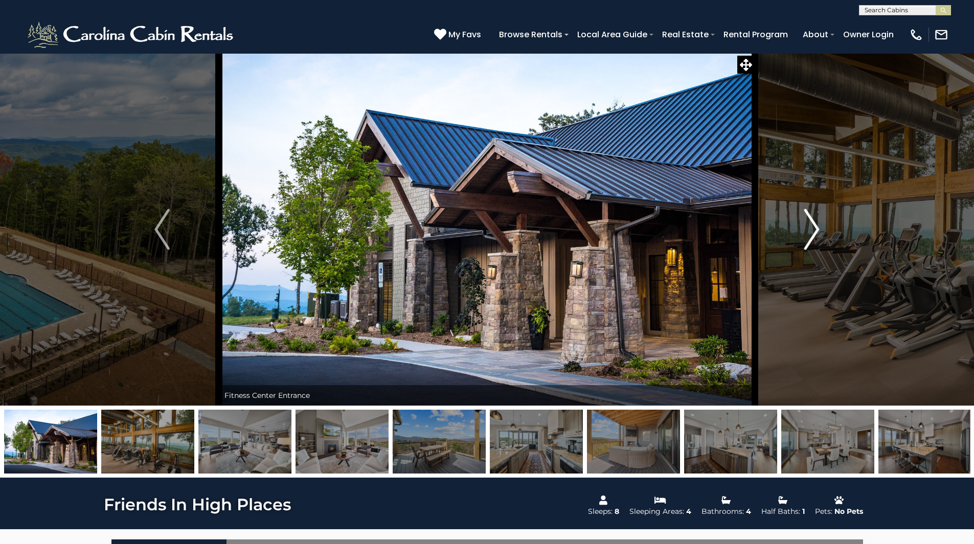
click at [807, 242] on img "Next" at bounding box center [811, 229] width 15 height 41
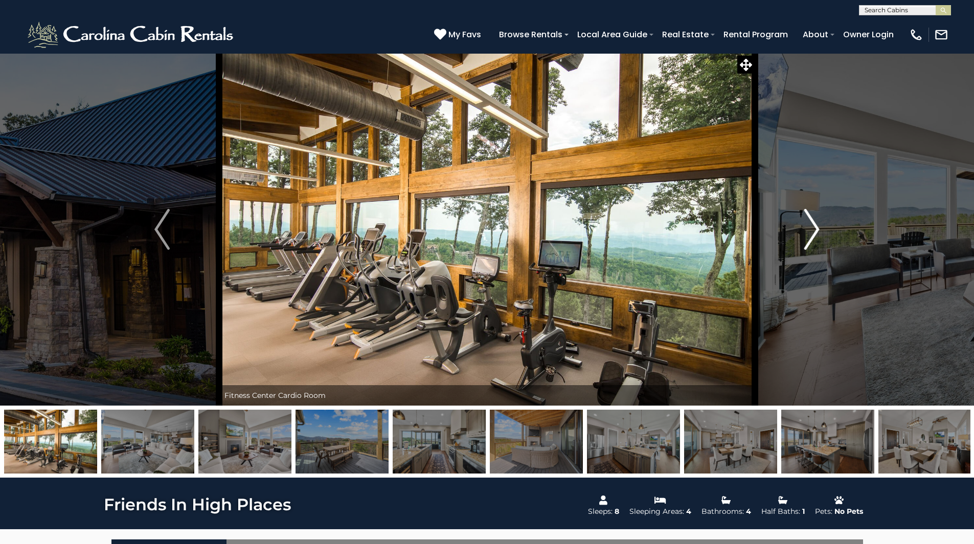
click at [807, 242] on img "Next" at bounding box center [811, 229] width 15 height 41
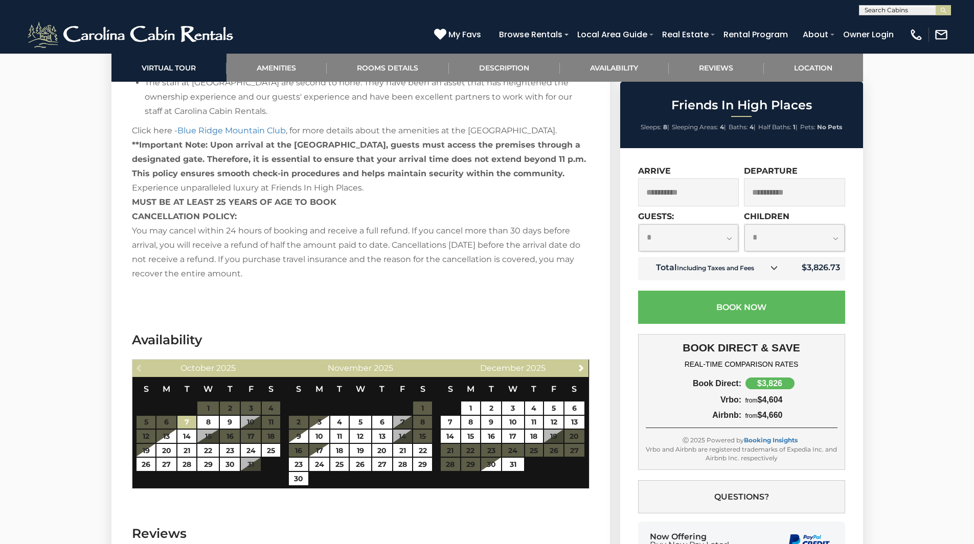
scroll to position [2036, 0]
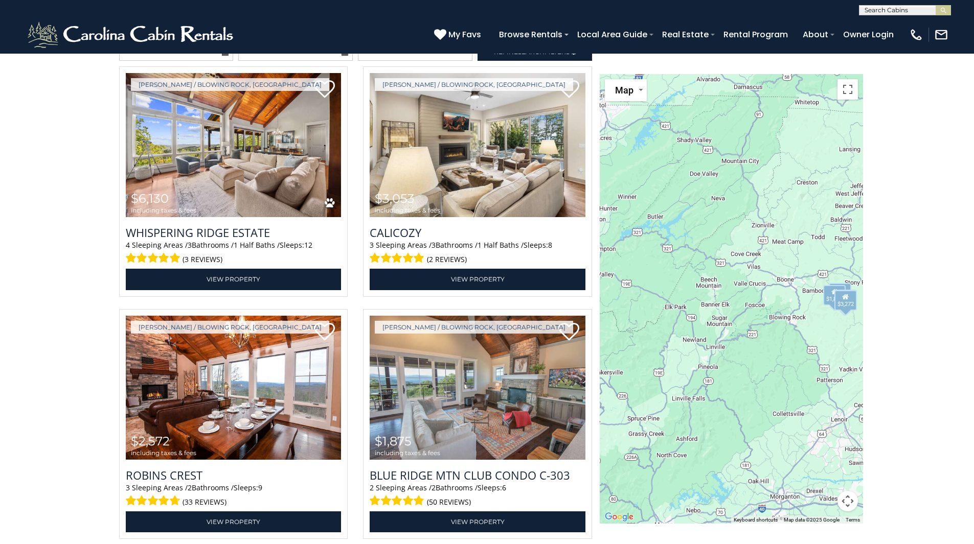
scroll to position [1252, 0]
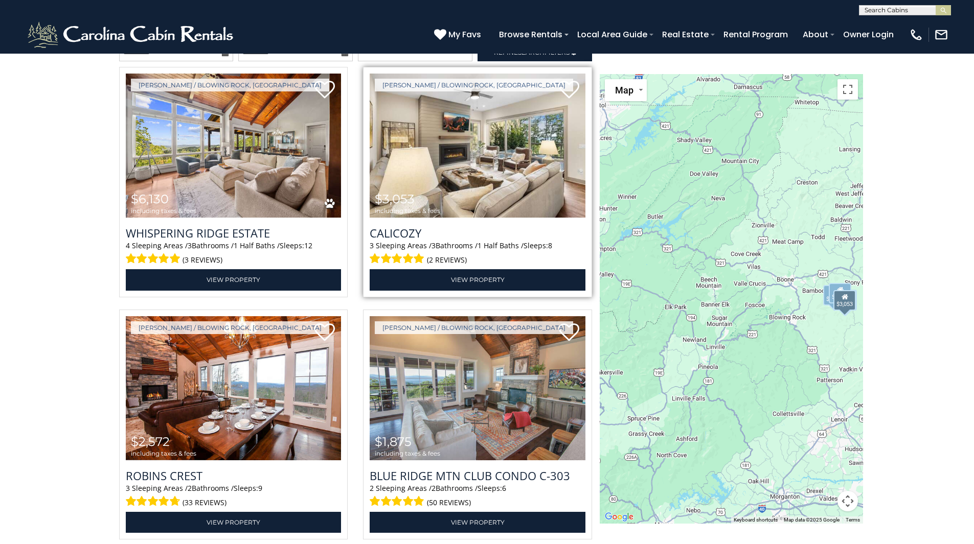
click at [421, 157] on img at bounding box center [478, 146] width 216 height 145
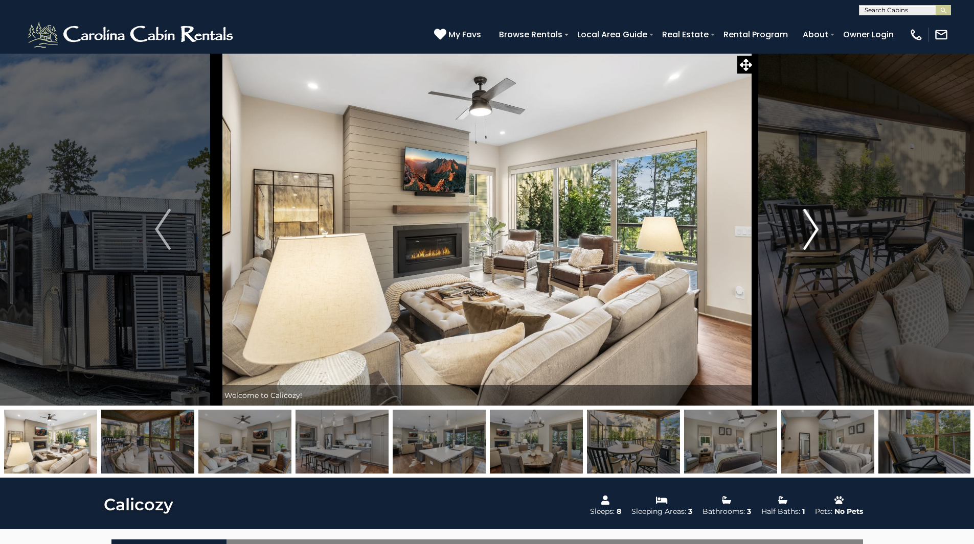
click at [814, 247] on img "Next" at bounding box center [810, 229] width 15 height 41
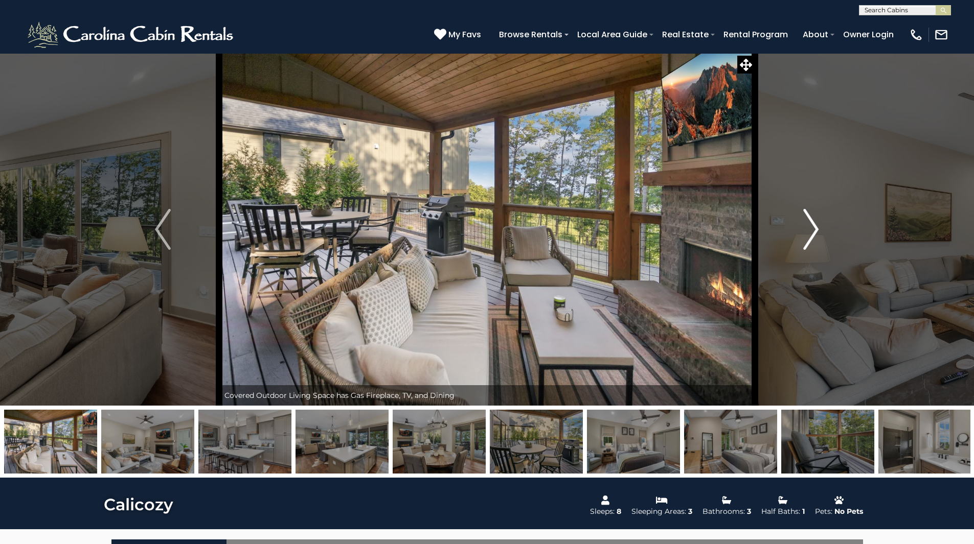
click at [804, 235] on img "Next" at bounding box center [810, 229] width 15 height 41
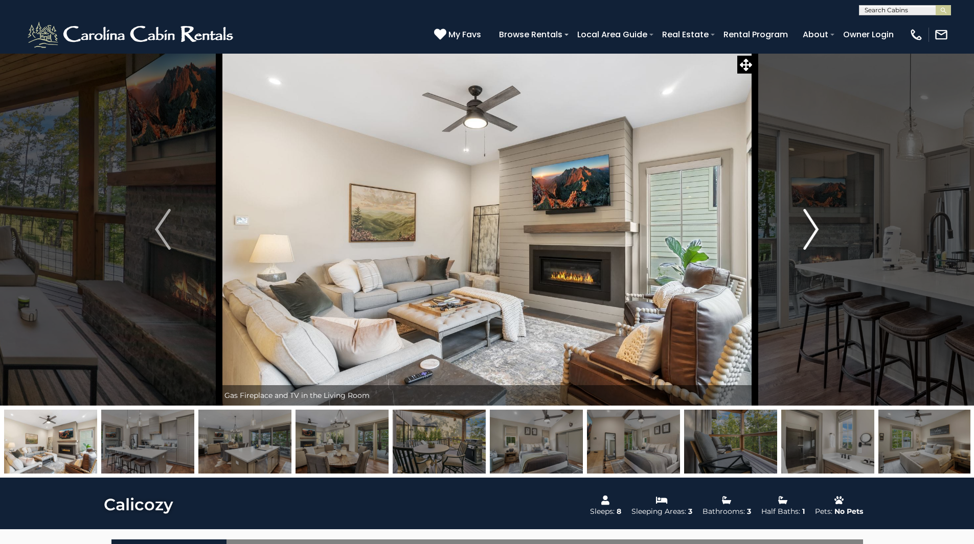
click at [804, 235] on img "Next" at bounding box center [810, 229] width 15 height 41
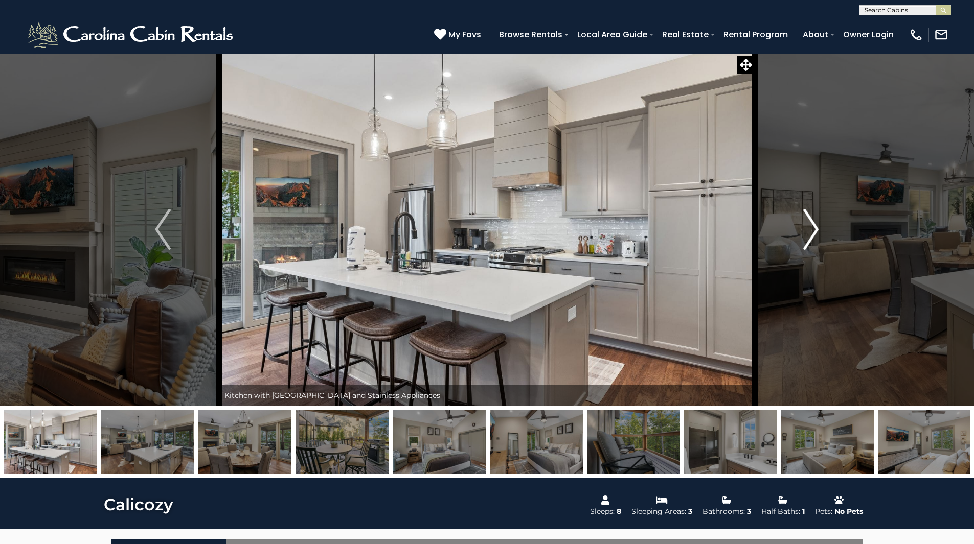
click at [814, 235] on img "Next" at bounding box center [810, 229] width 15 height 41
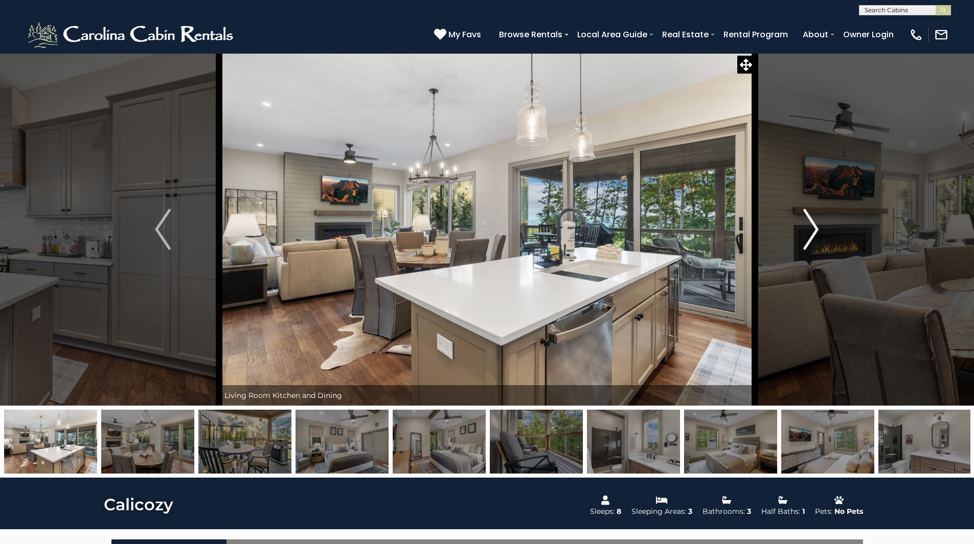
click at [814, 235] on img "Next" at bounding box center [810, 229] width 15 height 41
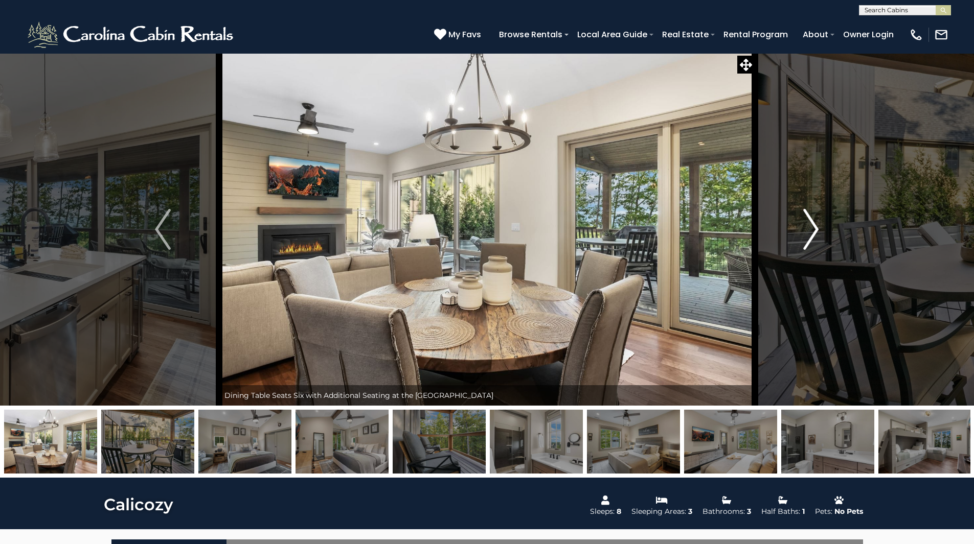
click at [814, 235] on img "Next" at bounding box center [810, 229] width 15 height 41
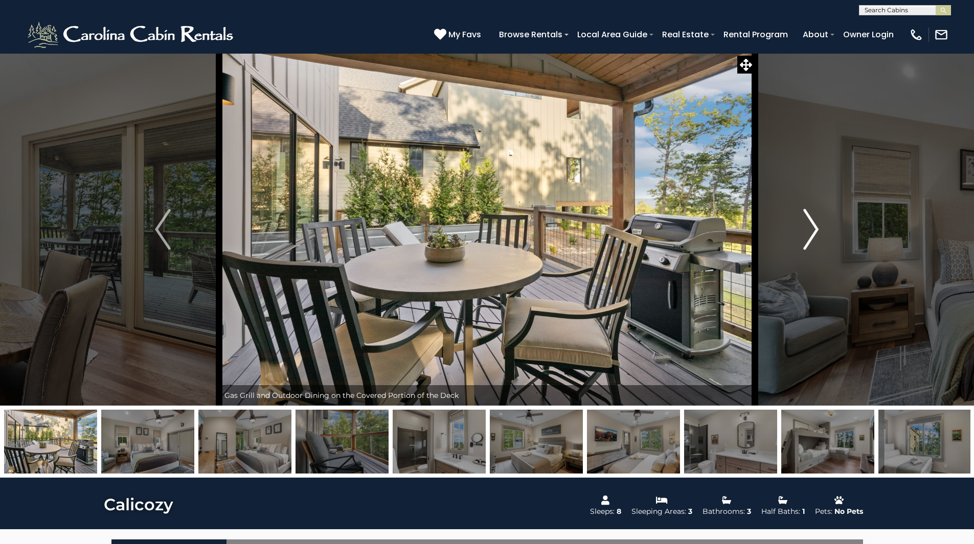
click at [814, 235] on img "Next" at bounding box center [810, 229] width 15 height 41
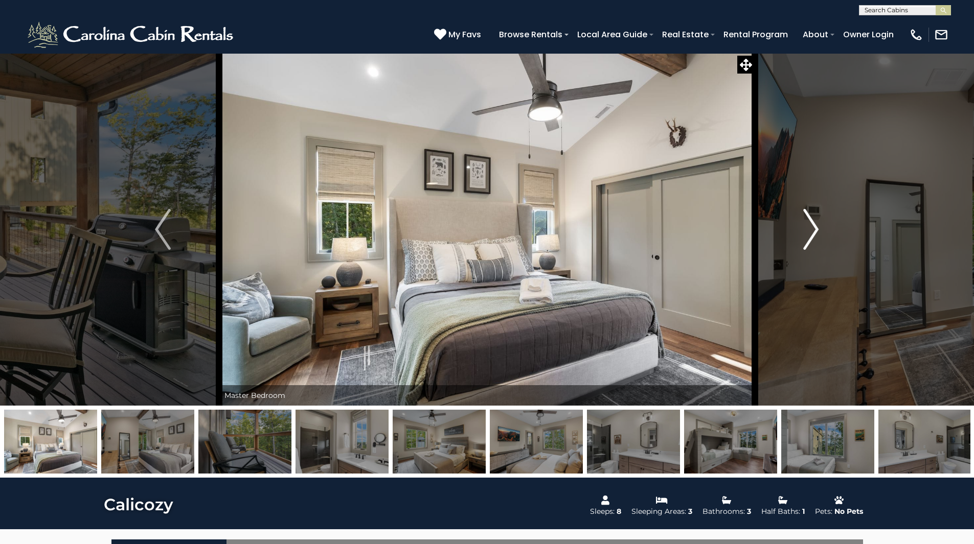
click at [814, 235] on img "Next" at bounding box center [810, 229] width 15 height 41
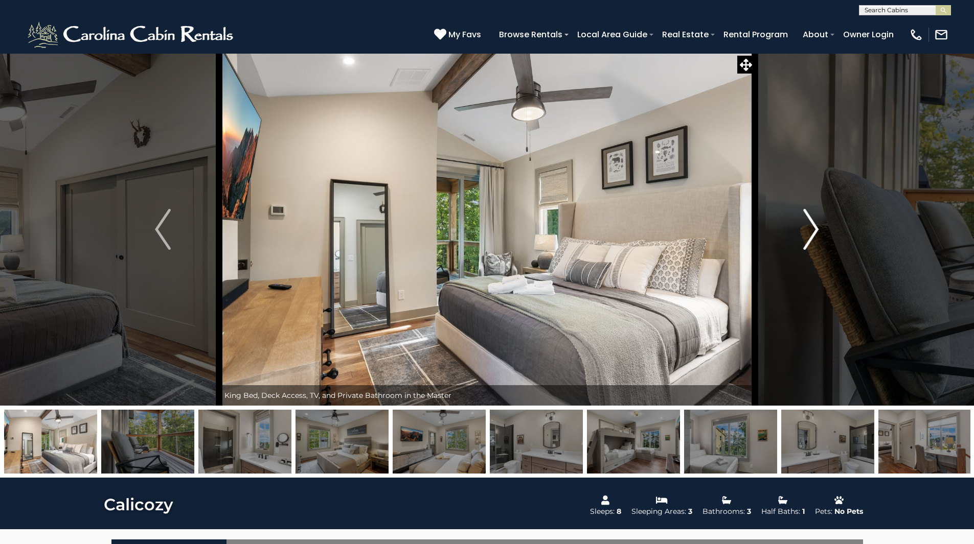
click at [814, 235] on img "Next" at bounding box center [810, 229] width 15 height 41
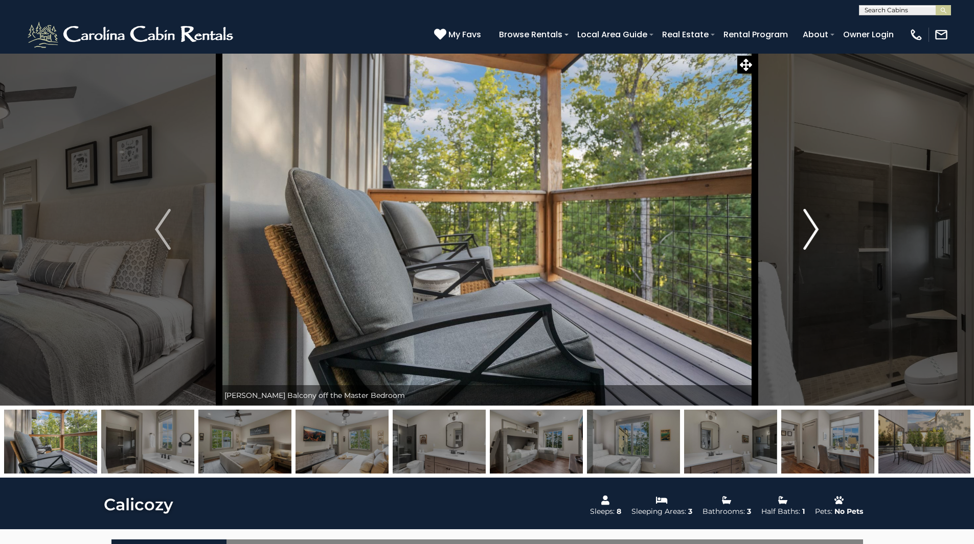
click at [814, 235] on img "Next" at bounding box center [810, 229] width 15 height 41
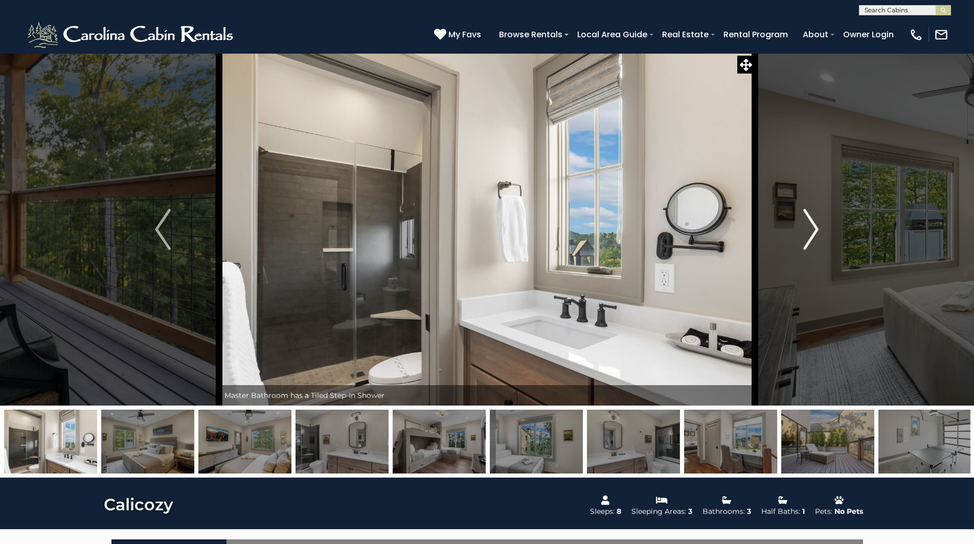
click at [814, 235] on img "Next" at bounding box center [810, 229] width 15 height 41
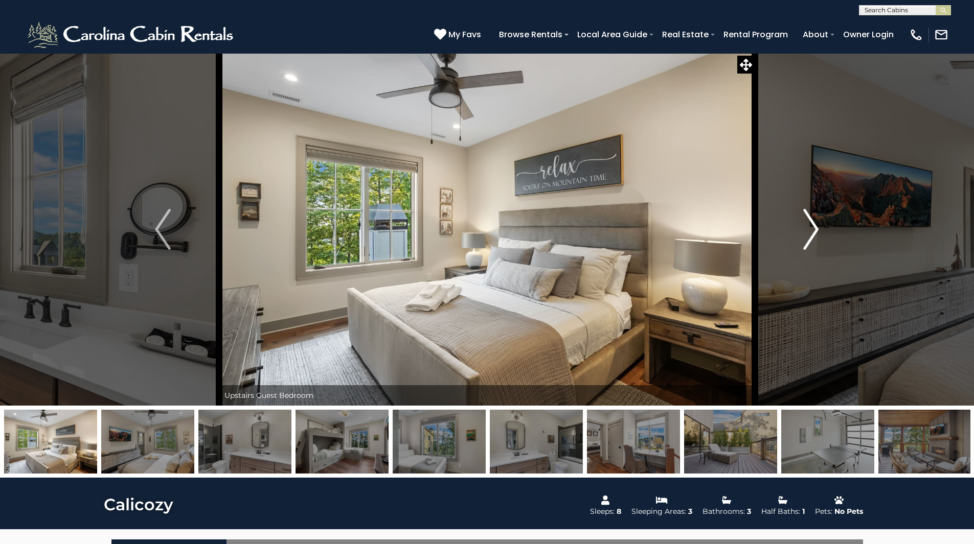
click at [814, 235] on img "Next" at bounding box center [810, 229] width 15 height 41
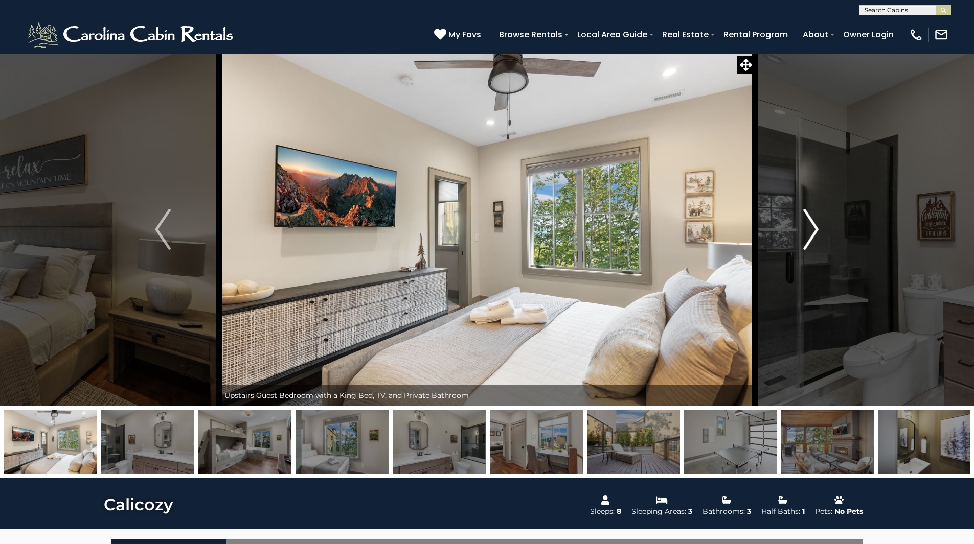
click at [814, 235] on img "Next" at bounding box center [810, 229] width 15 height 41
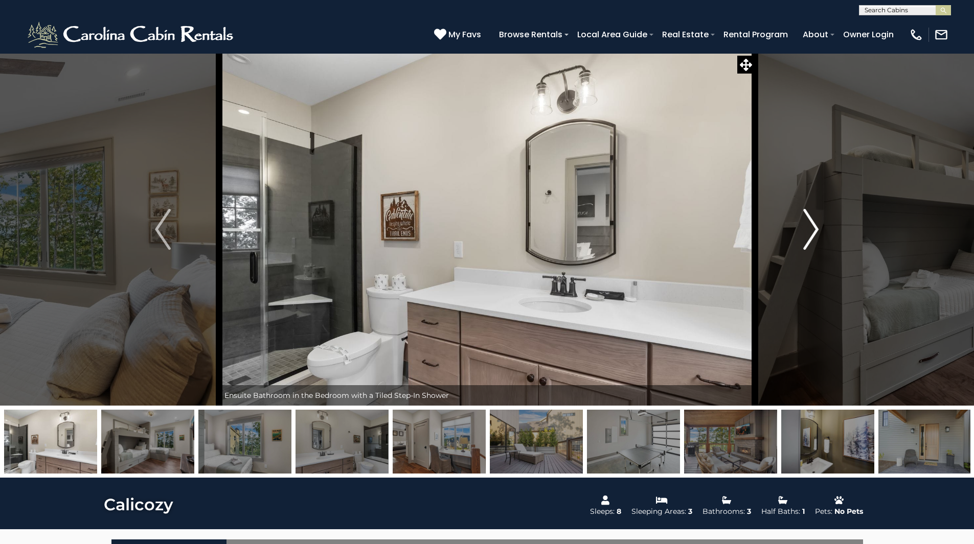
click at [814, 235] on img "Next" at bounding box center [810, 229] width 15 height 41
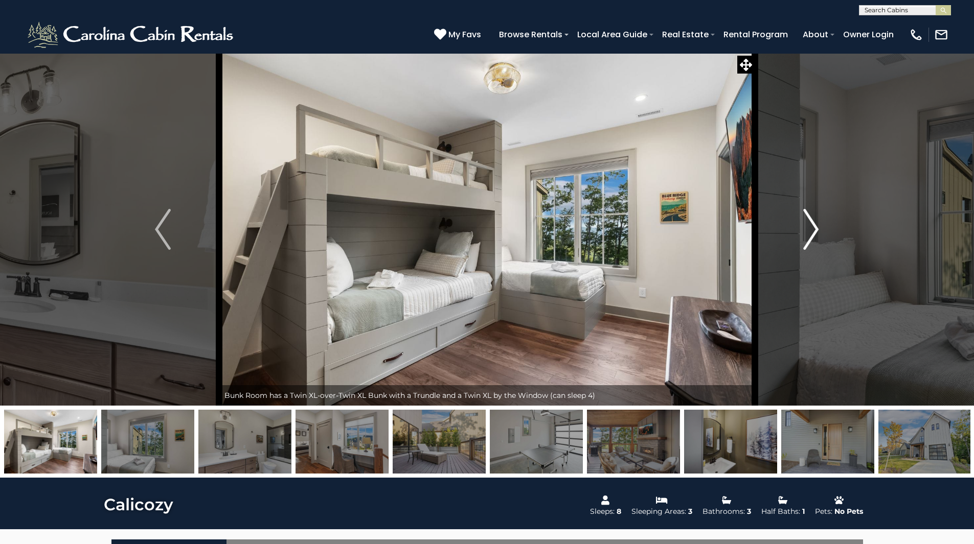
click at [814, 235] on img "Next" at bounding box center [810, 229] width 15 height 41
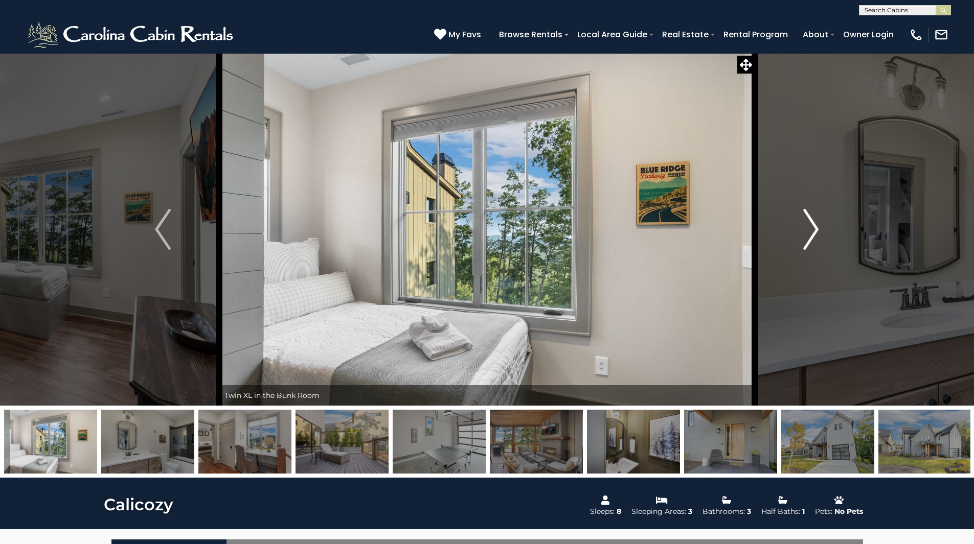
click at [814, 235] on img "Next" at bounding box center [810, 229] width 15 height 41
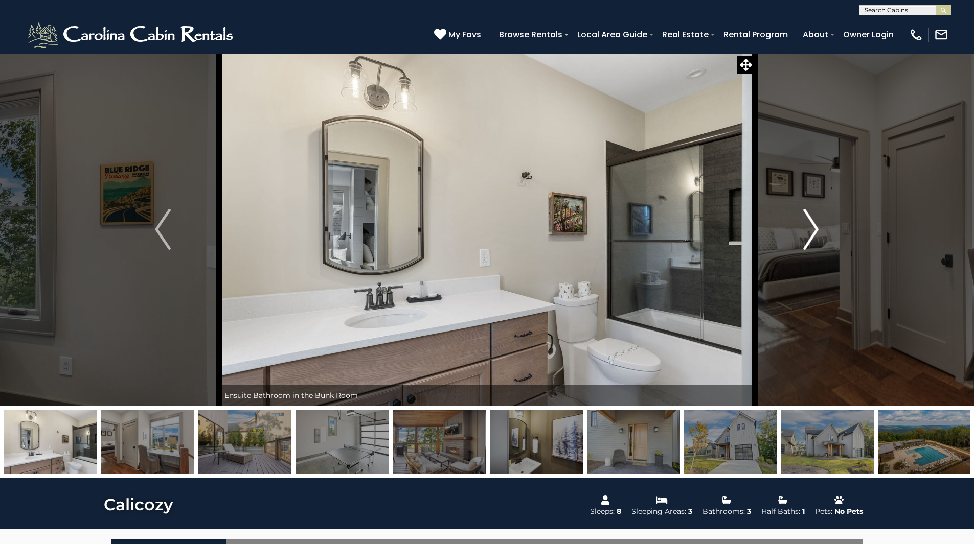
click at [814, 235] on img "Next" at bounding box center [810, 229] width 15 height 41
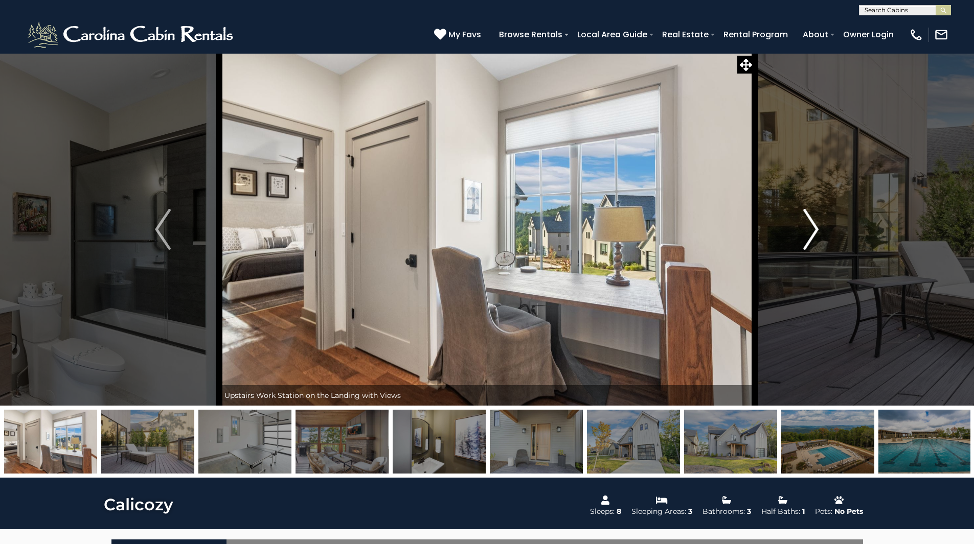
click at [814, 235] on img "Next" at bounding box center [810, 229] width 15 height 41
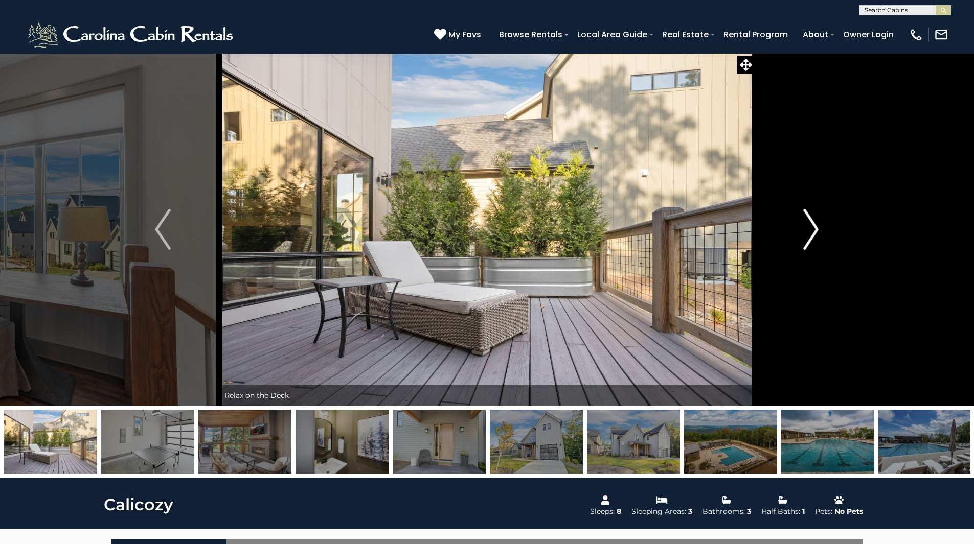
click at [814, 235] on img "Next" at bounding box center [810, 229] width 15 height 41
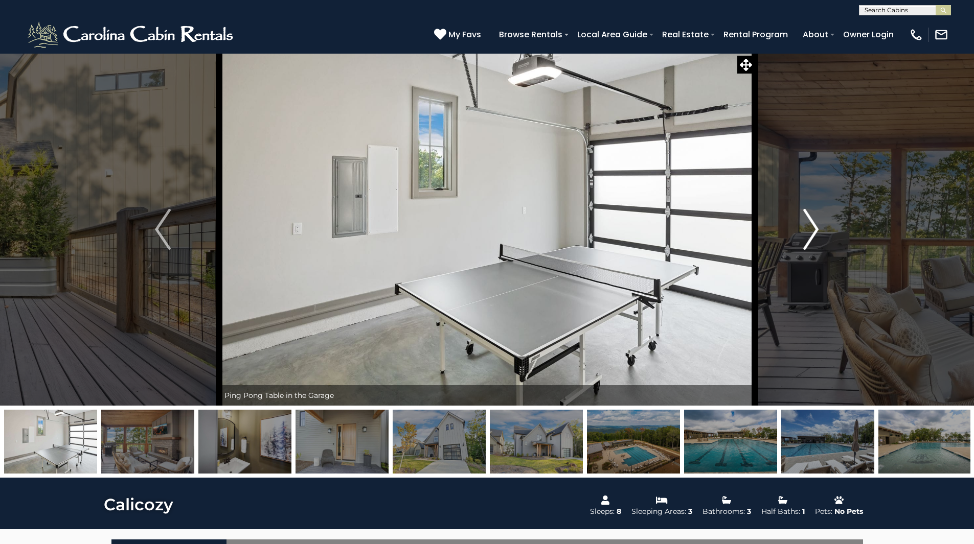
click at [814, 235] on img "Next" at bounding box center [810, 229] width 15 height 41
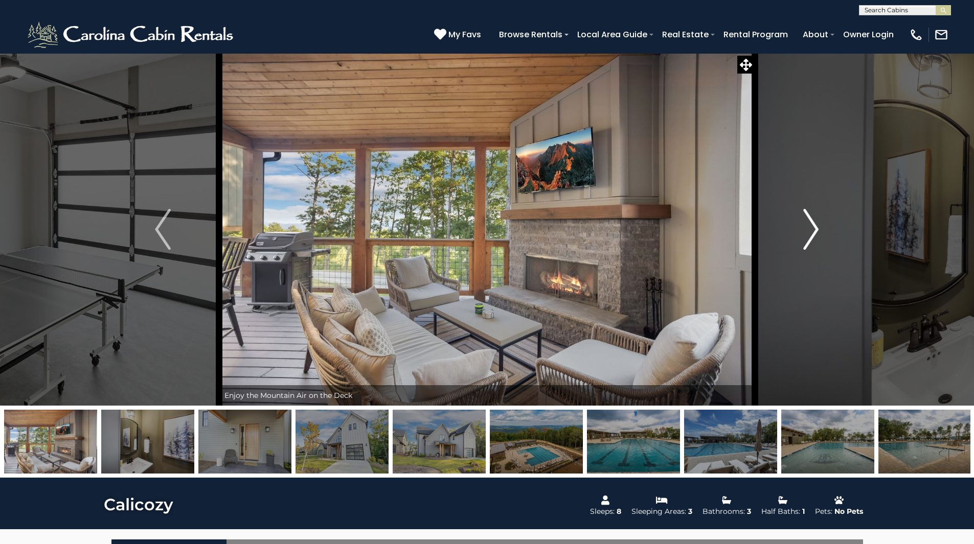
click at [814, 235] on img "Next" at bounding box center [810, 229] width 15 height 41
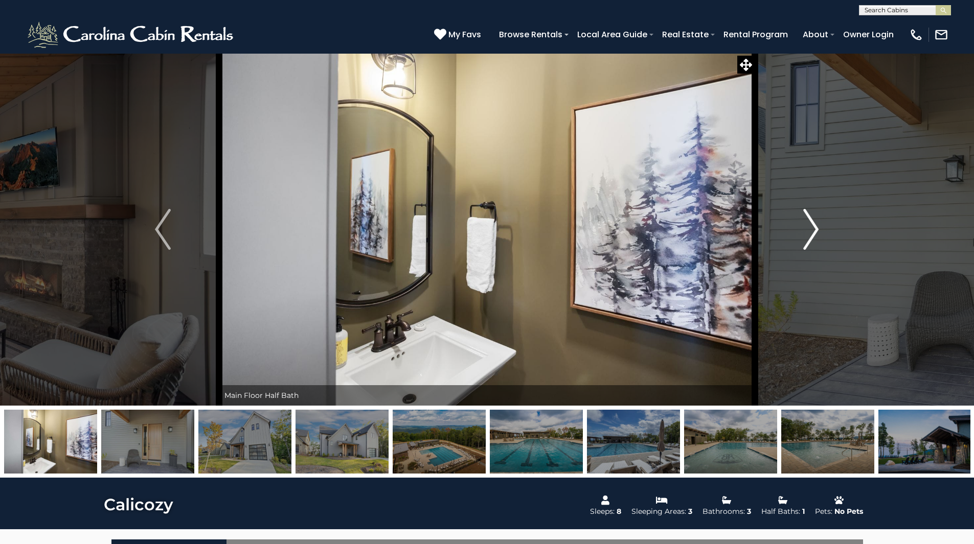
click at [814, 235] on img "Next" at bounding box center [810, 229] width 15 height 41
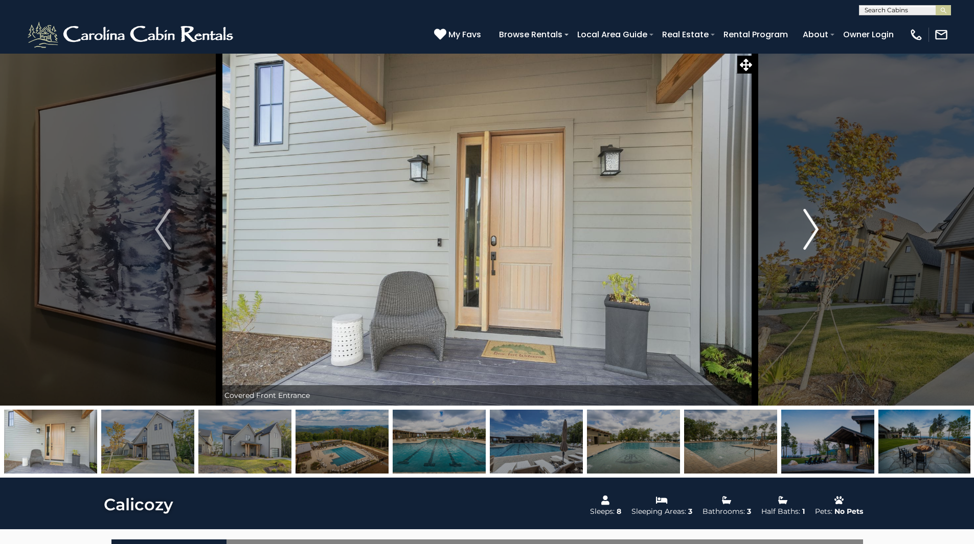
click at [814, 235] on img "Next" at bounding box center [810, 229] width 15 height 41
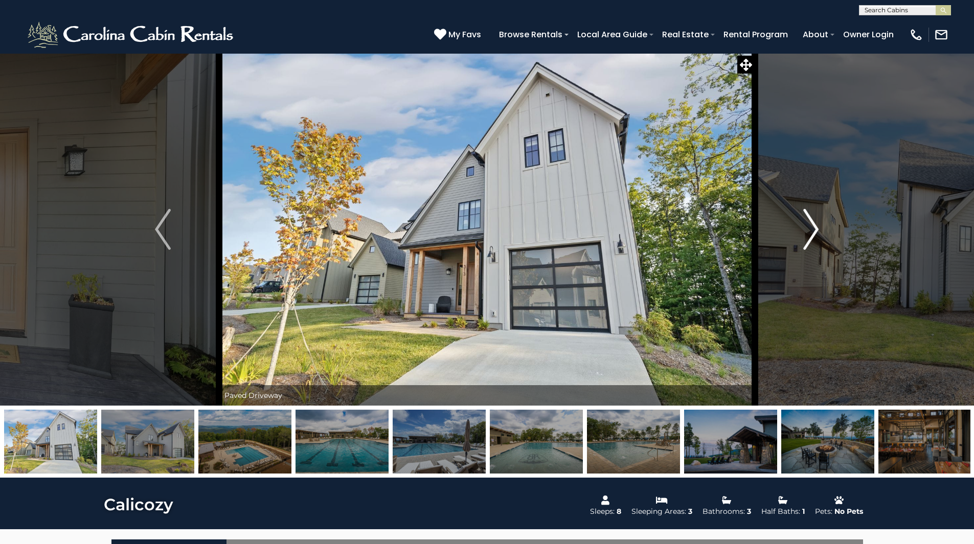
click at [814, 235] on img "Next" at bounding box center [810, 229] width 15 height 41
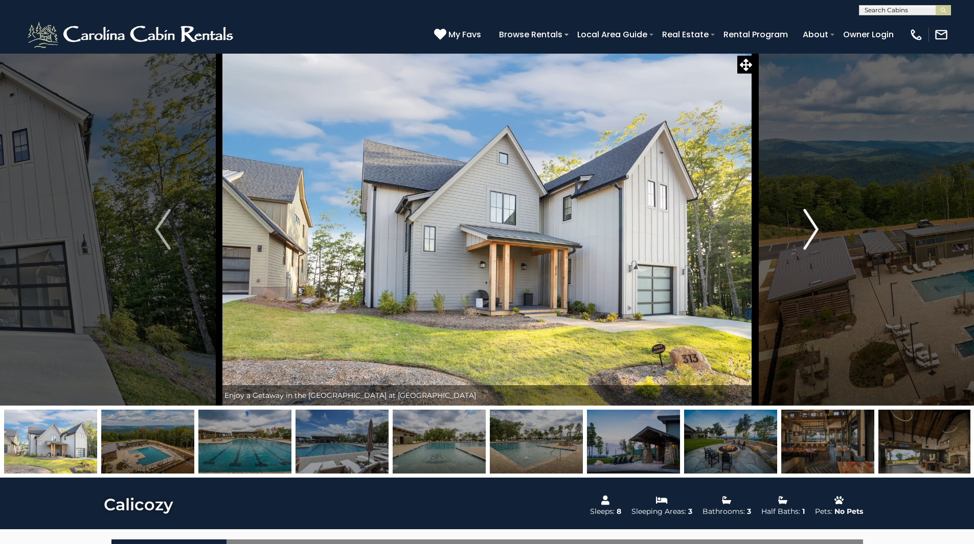
click at [814, 235] on img "Next" at bounding box center [810, 229] width 15 height 41
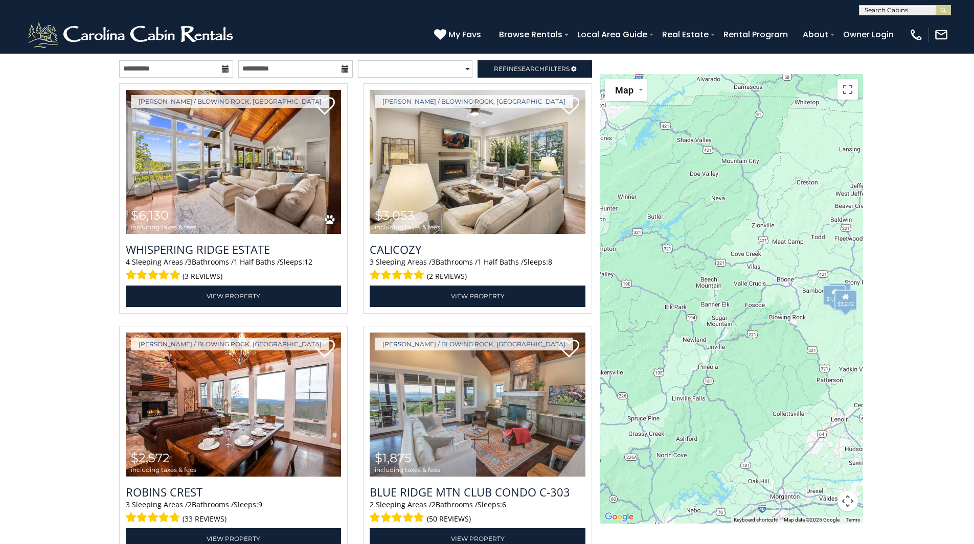
scroll to position [1237, 0]
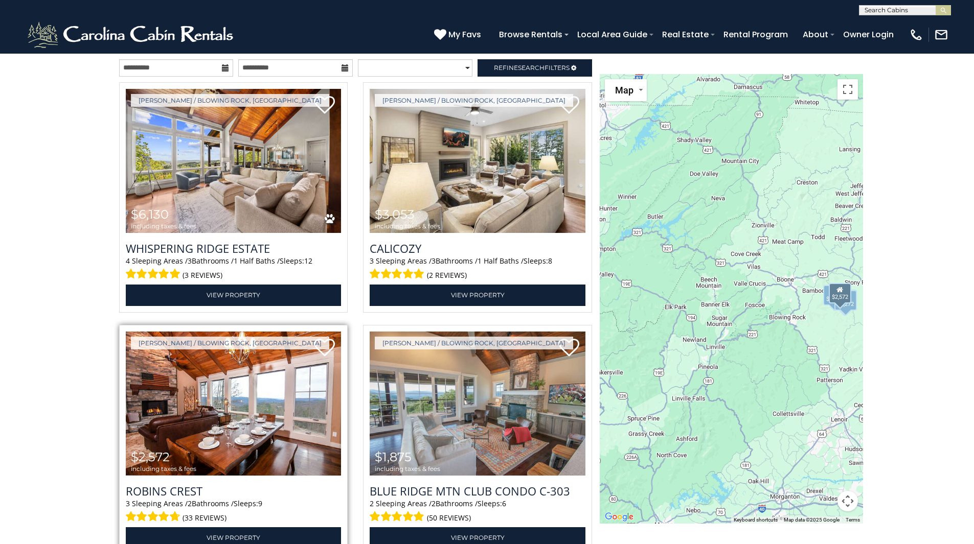
click at [183, 403] on img at bounding box center [234, 404] width 216 height 145
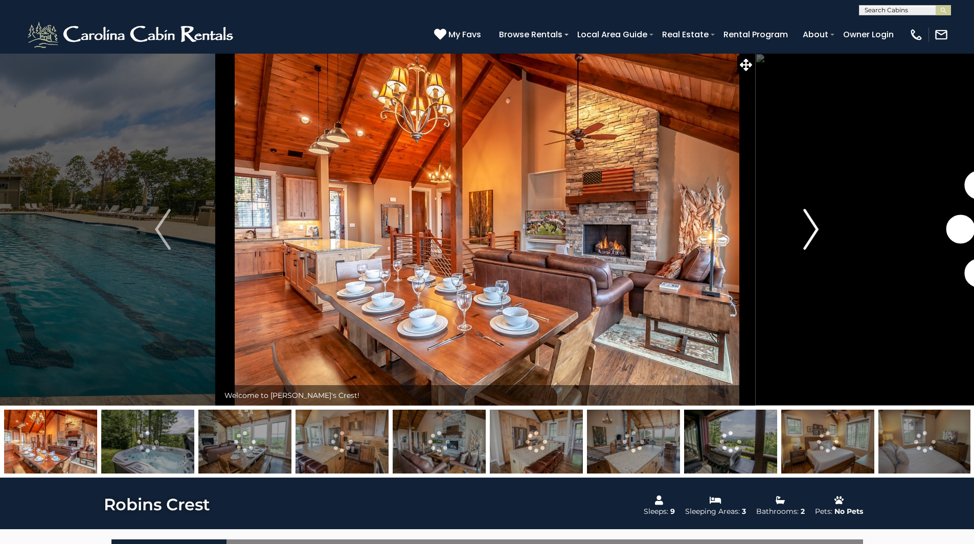
click at [813, 238] on img "Next" at bounding box center [810, 229] width 15 height 41
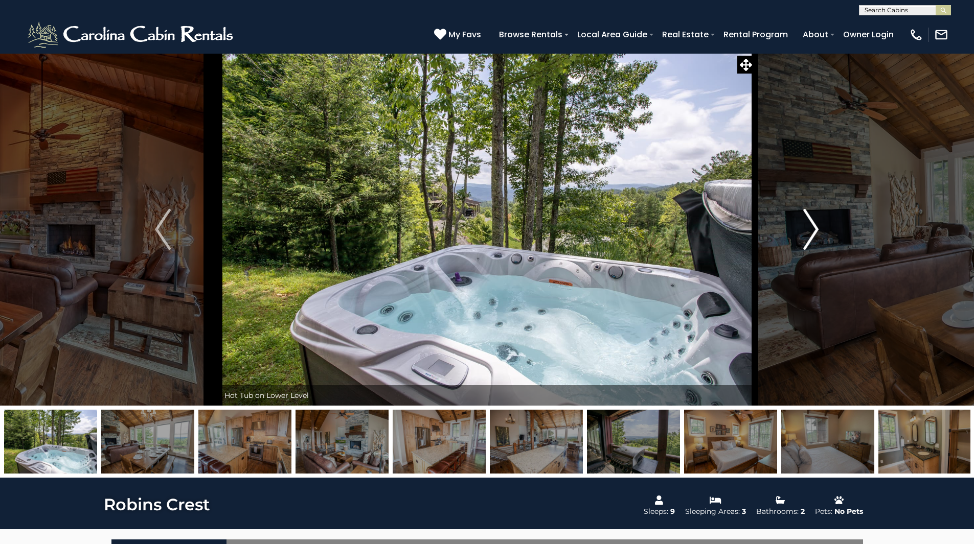
click at [813, 238] on img "Next" at bounding box center [810, 229] width 15 height 41
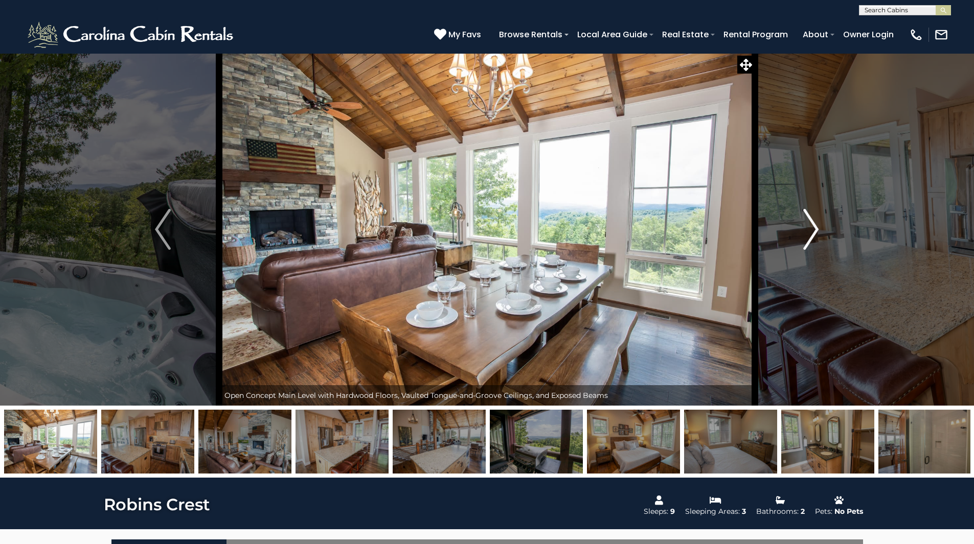
click at [813, 238] on img "Next" at bounding box center [810, 229] width 15 height 41
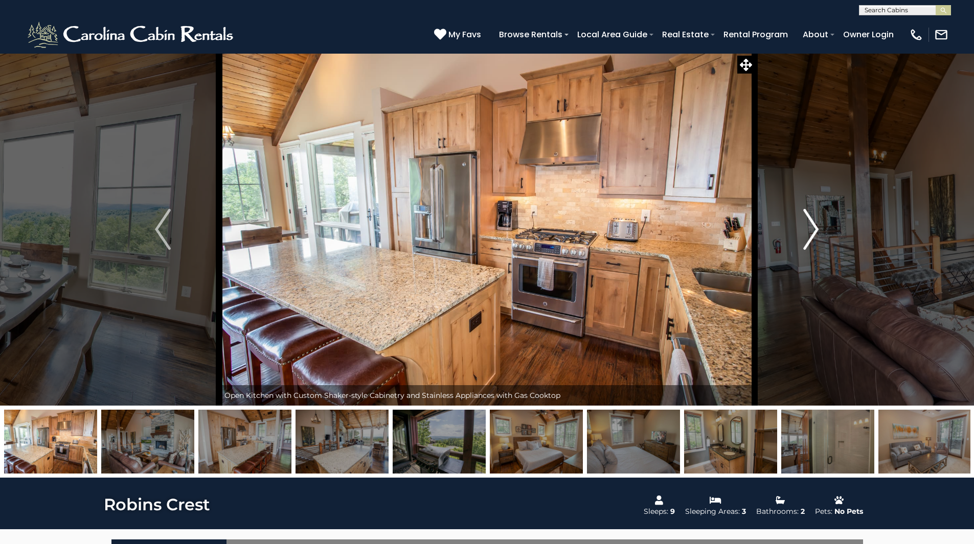
click at [813, 238] on img "Next" at bounding box center [810, 229] width 15 height 41
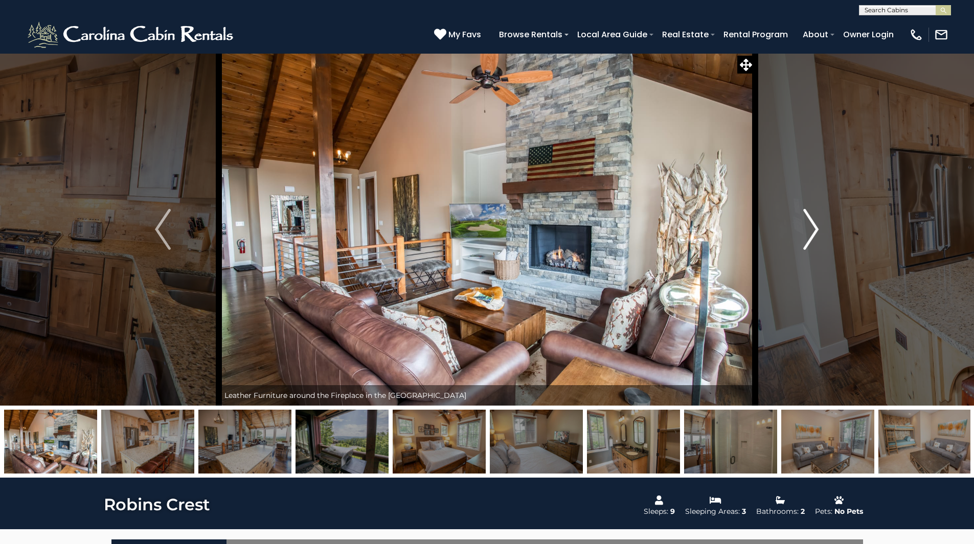
click at [813, 238] on img "Next" at bounding box center [810, 229] width 15 height 41
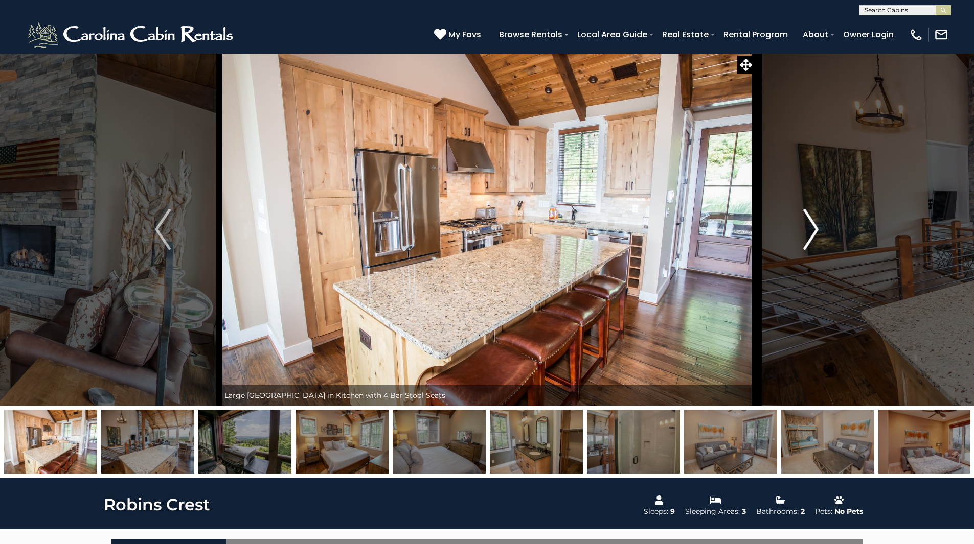
click at [813, 238] on img "Next" at bounding box center [810, 229] width 15 height 41
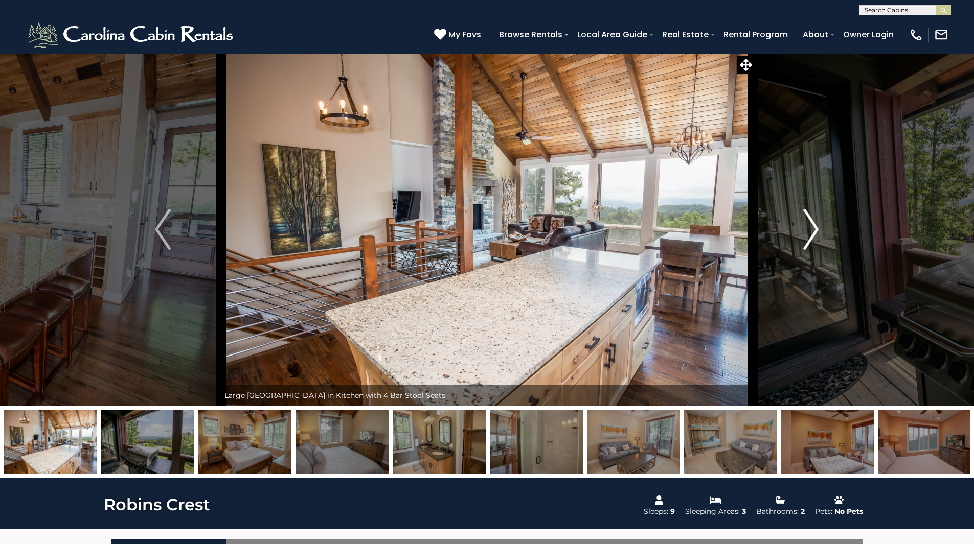
click at [813, 238] on img "Next" at bounding box center [810, 229] width 15 height 41
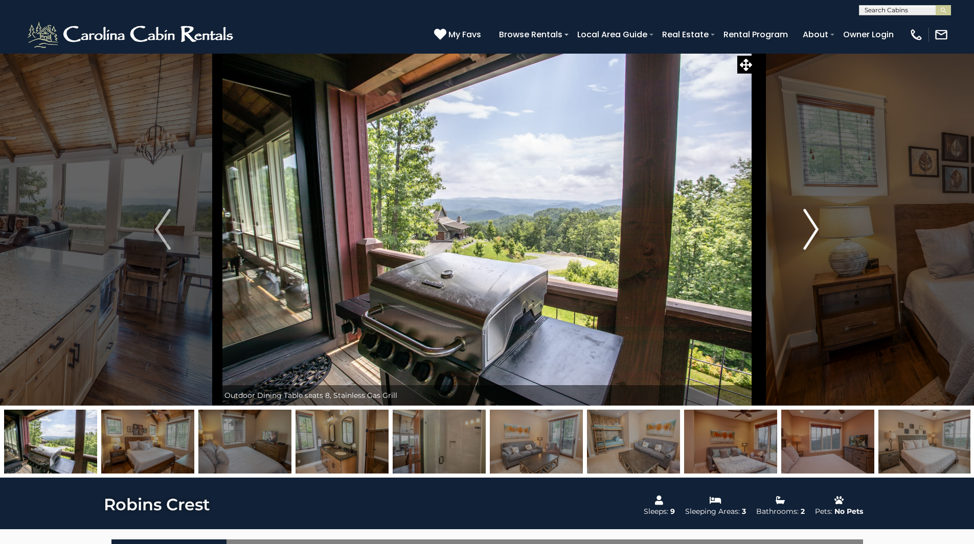
click at [813, 238] on img "Next" at bounding box center [810, 229] width 15 height 41
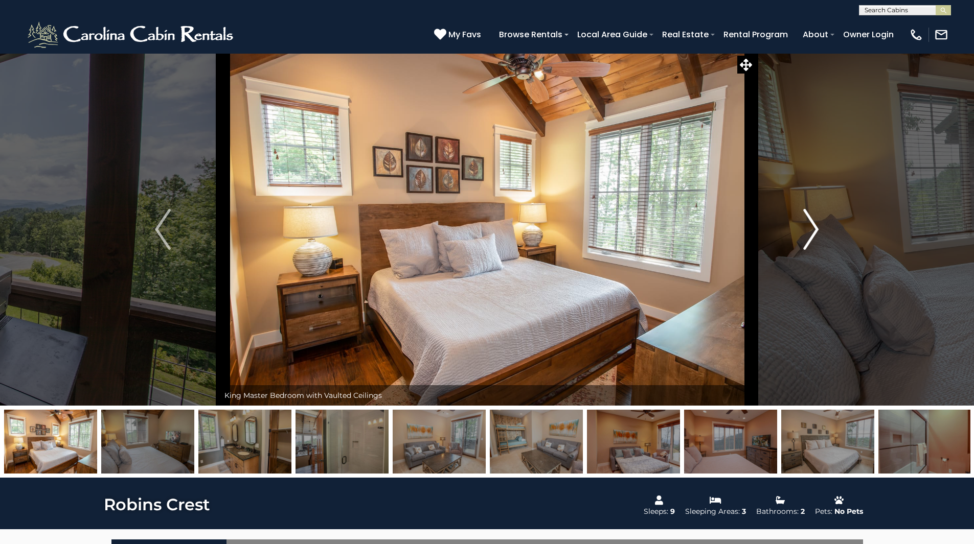
click at [813, 238] on img "Next" at bounding box center [810, 229] width 15 height 41
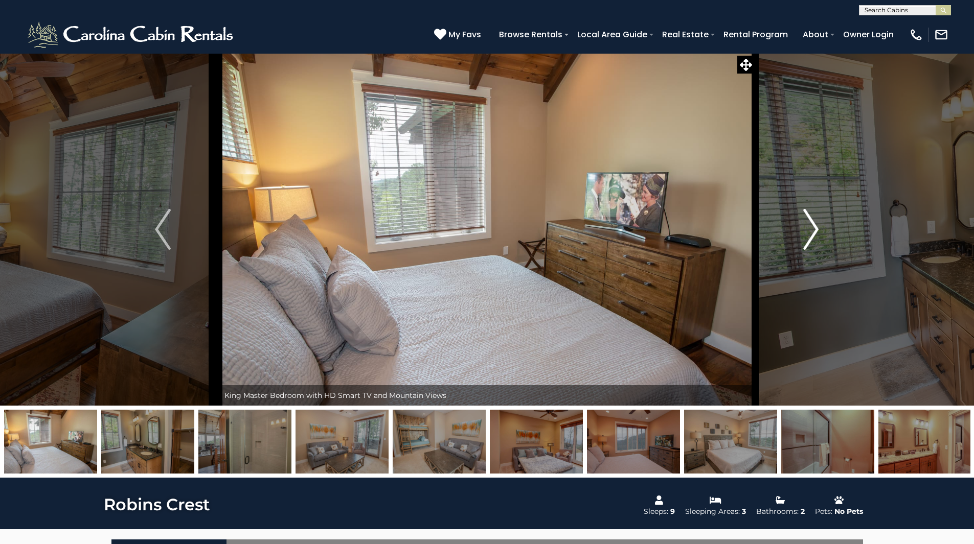
click at [813, 238] on img "Next" at bounding box center [810, 229] width 15 height 41
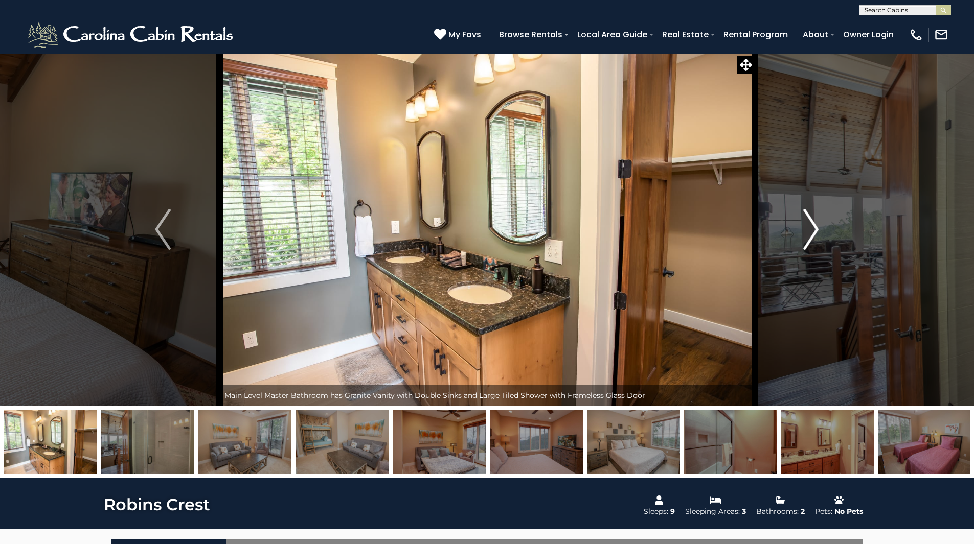
click at [813, 238] on img "Next" at bounding box center [810, 229] width 15 height 41
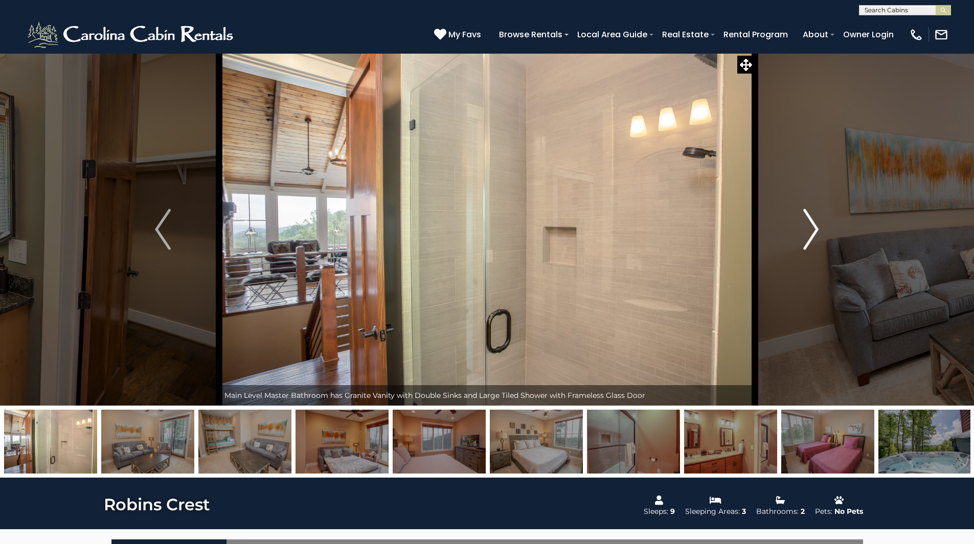
click at [813, 238] on img "Next" at bounding box center [810, 229] width 15 height 41
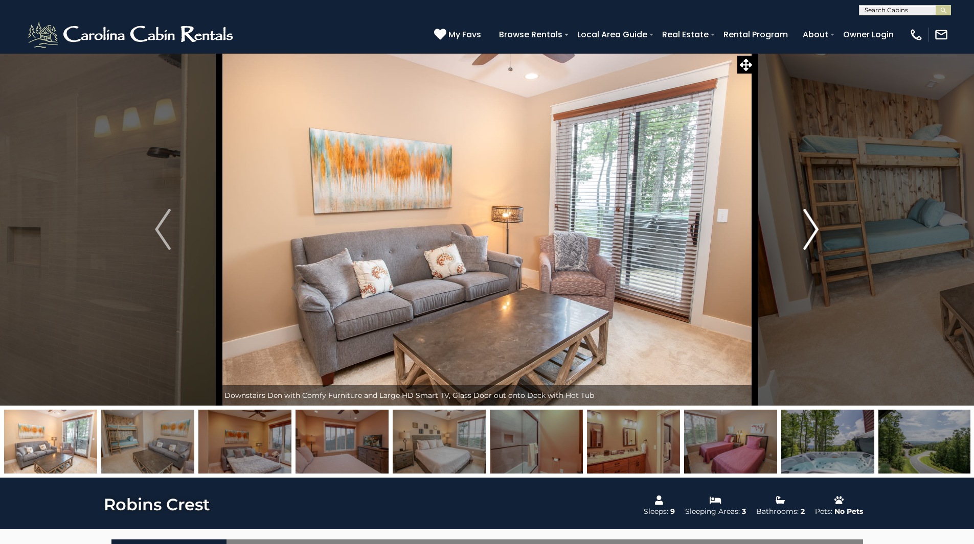
click at [813, 238] on img "Next" at bounding box center [810, 229] width 15 height 41
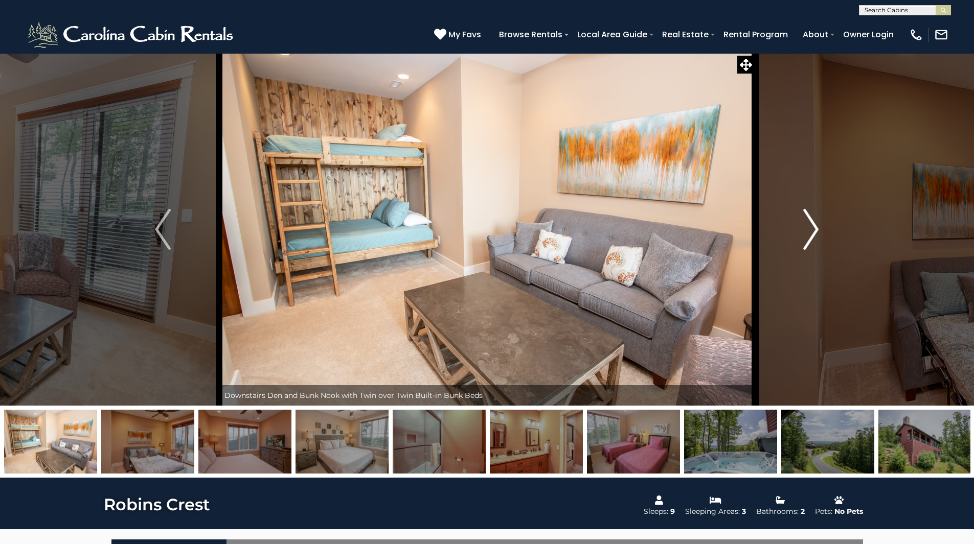
click at [813, 238] on img "Next" at bounding box center [810, 229] width 15 height 41
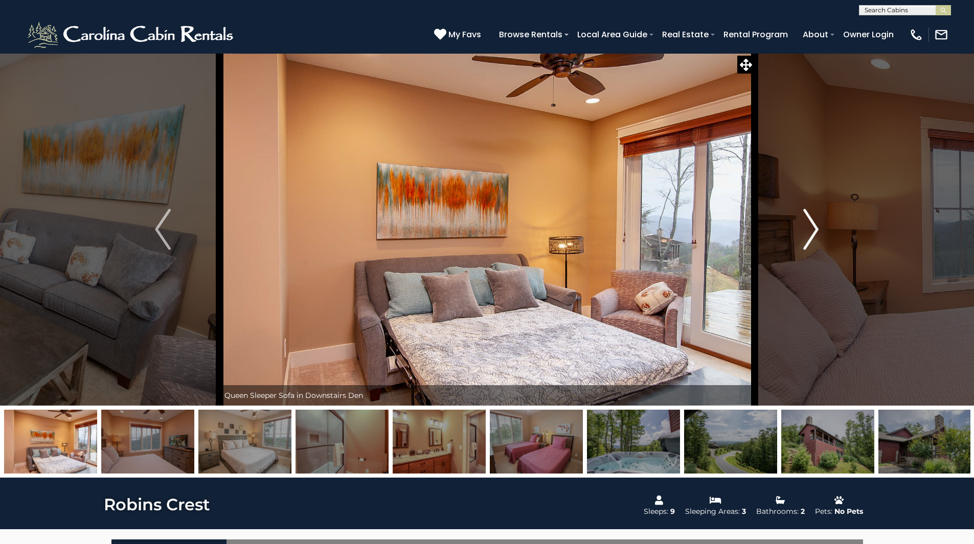
click at [813, 238] on img "Next" at bounding box center [810, 229] width 15 height 41
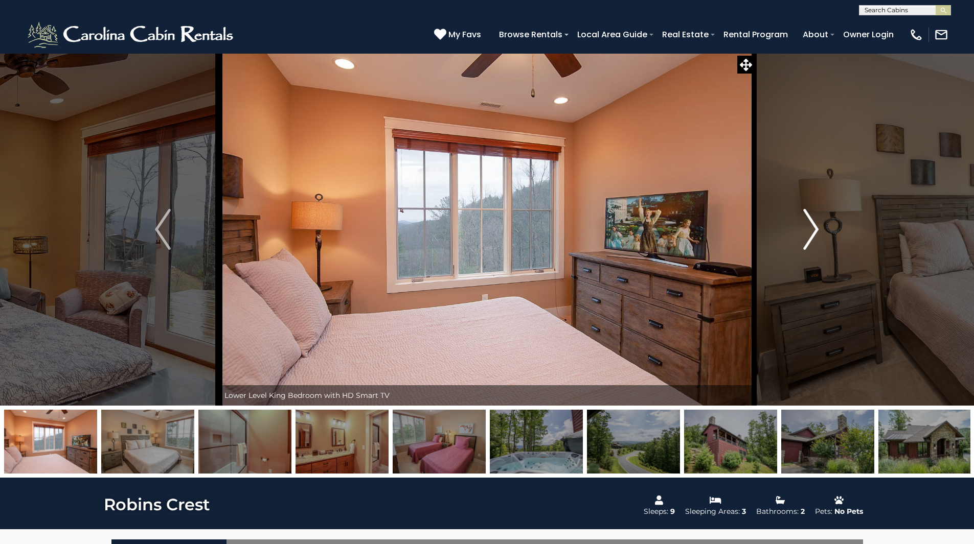
click at [816, 229] on img "Next" at bounding box center [810, 229] width 15 height 41
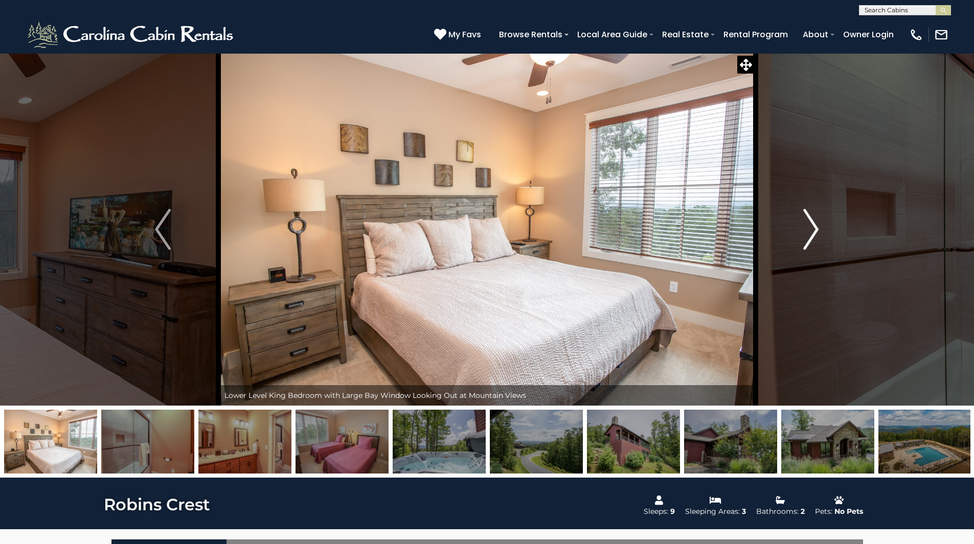
click at [816, 229] on img "Next" at bounding box center [810, 229] width 15 height 41
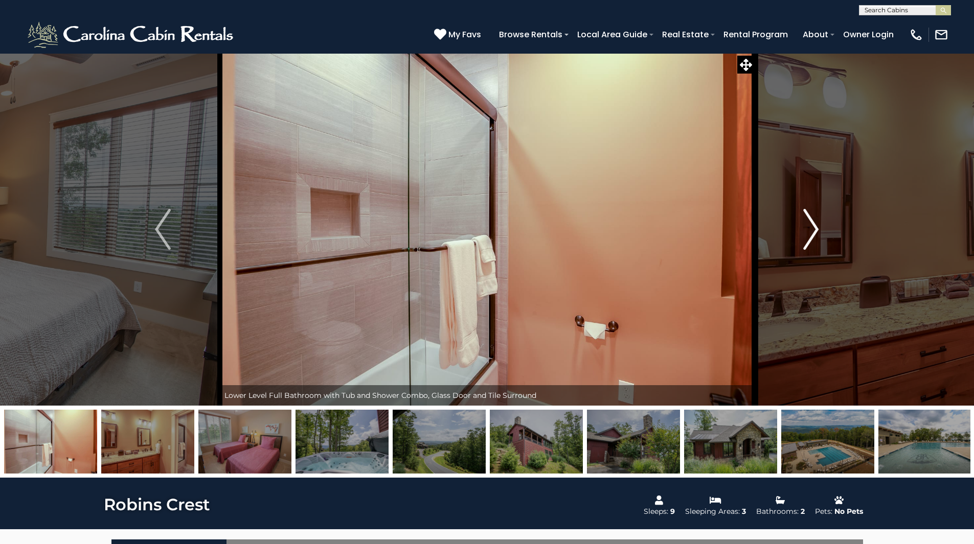
click at [816, 229] on img "Next" at bounding box center [810, 229] width 15 height 41
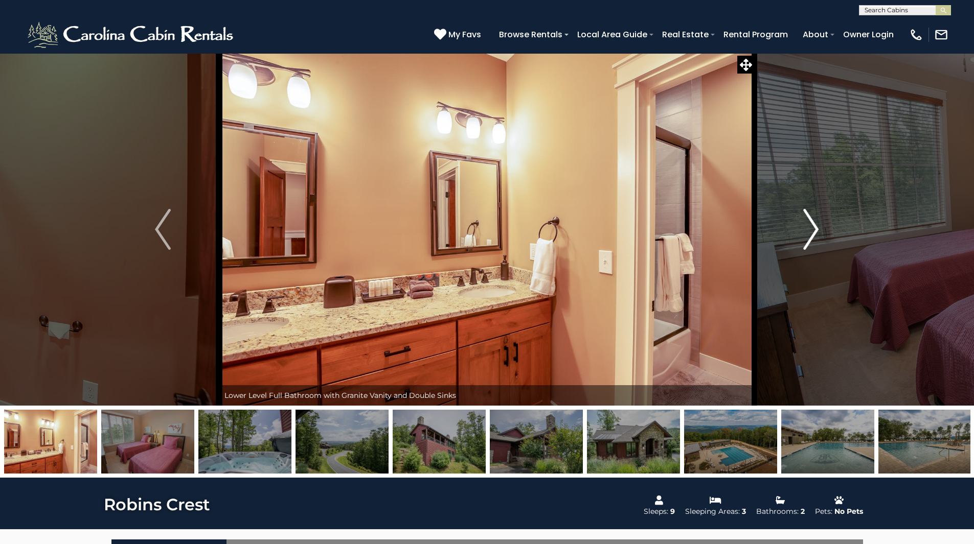
click at [816, 229] on img "Next" at bounding box center [810, 229] width 15 height 41
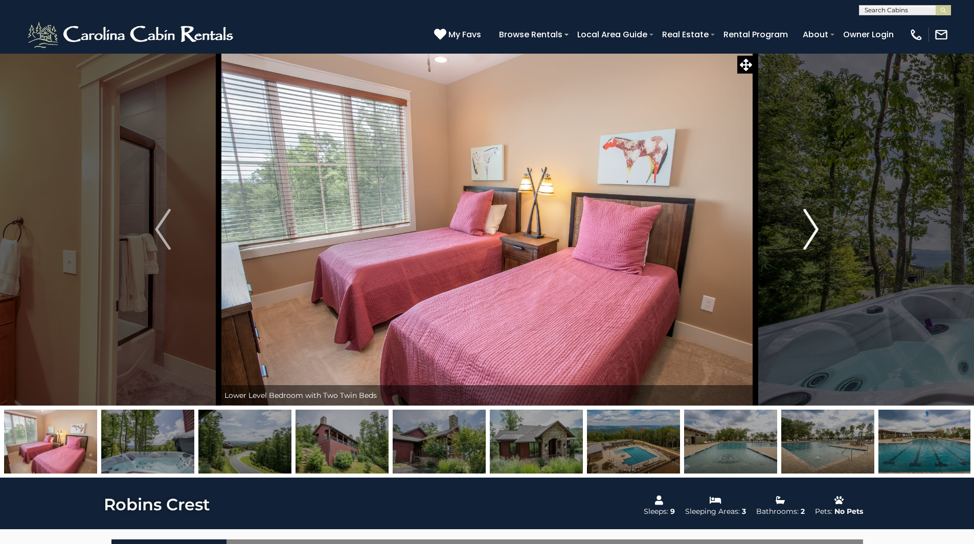
click at [816, 229] on img "Next" at bounding box center [810, 229] width 15 height 41
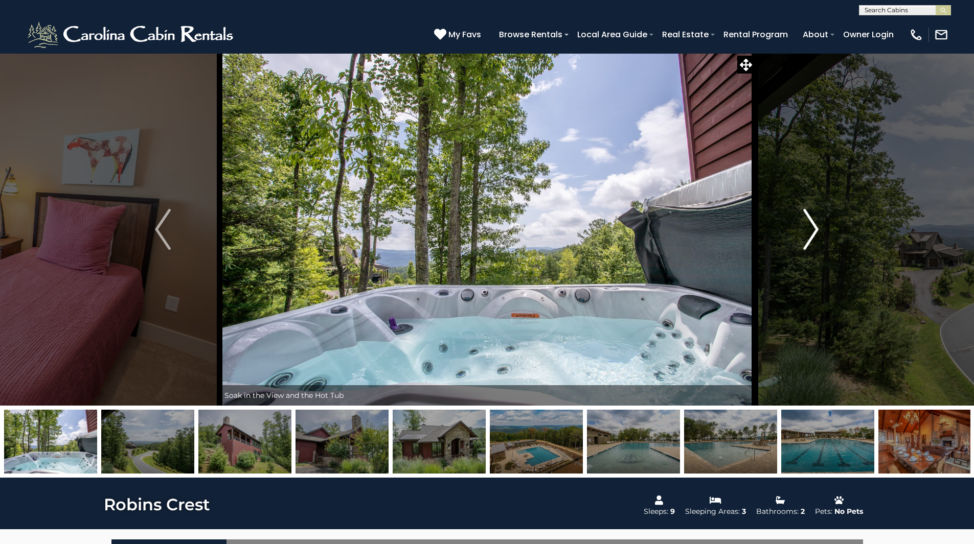
click at [816, 229] on img "Next" at bounding box center [810, 229] width 15 height 41
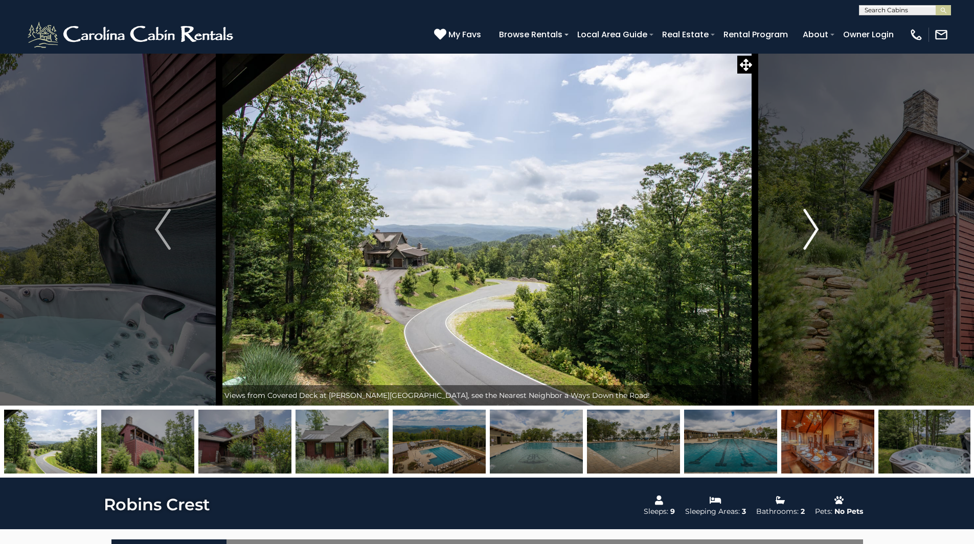
click at [816, 229] on img "Next" at bounding box center [810, 229] width 15 height 41
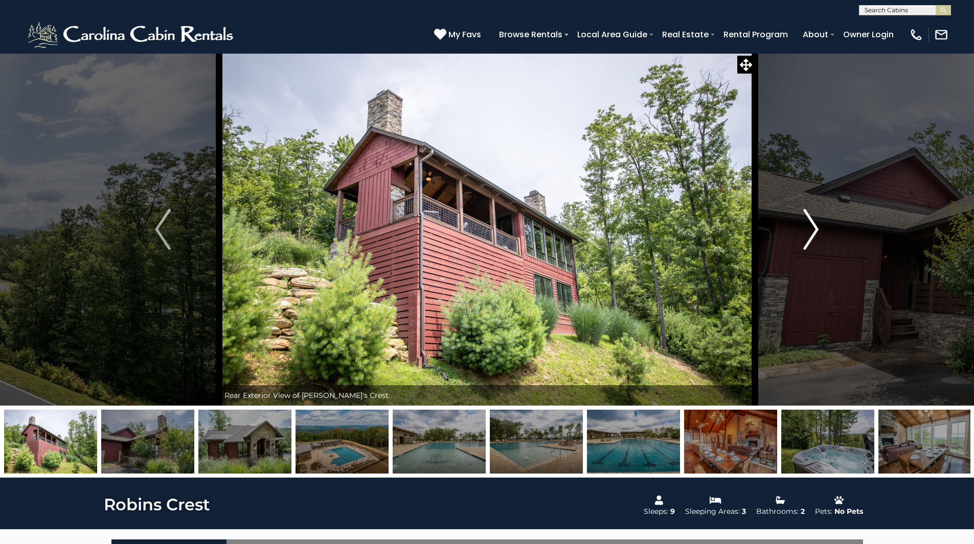
click at [816, 229] on img "Next" at bounding box center [810, 229] width 15 height 41
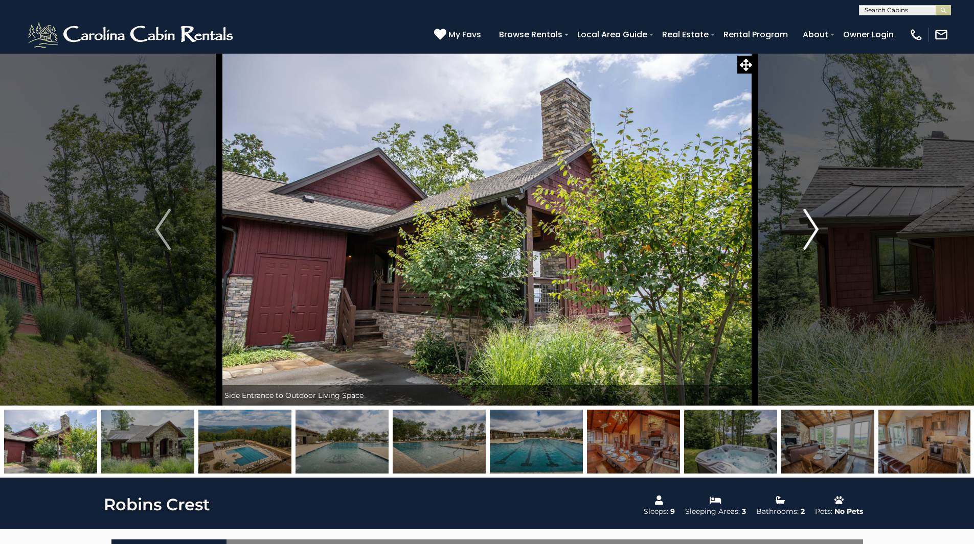
click at [816, 229] on img "Next" at bounding box center [810, 229] width 15 height 41
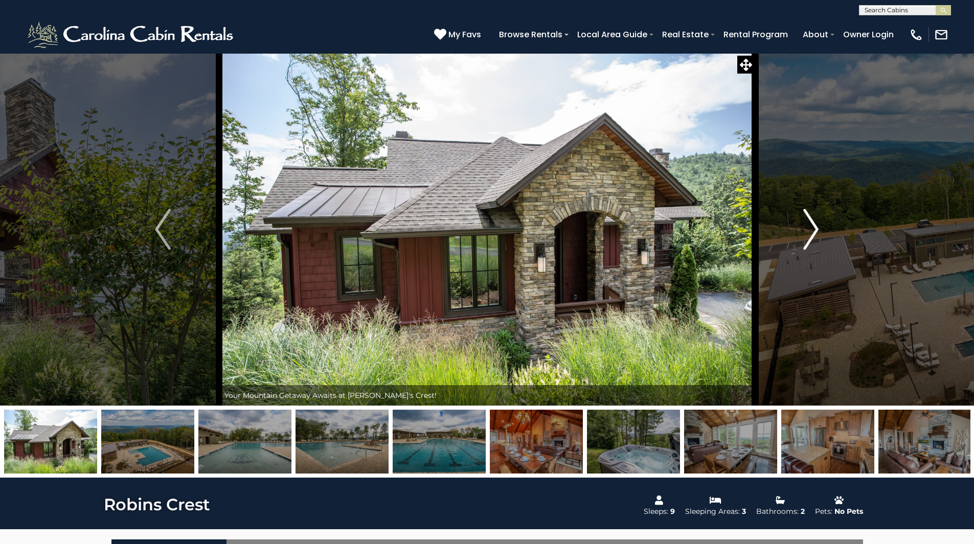
click at [816, 229] on img "Next" at bounding box center [810, 229] width 15 height 41
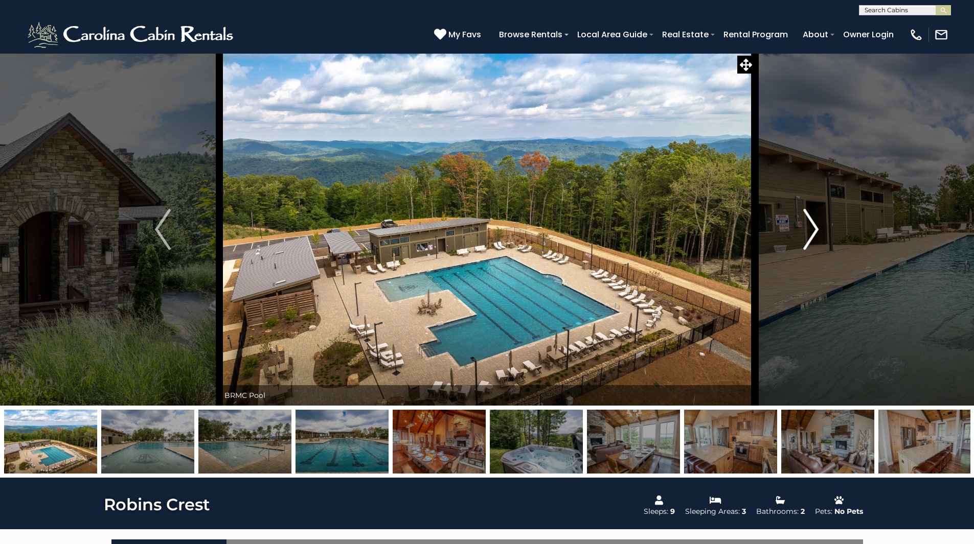
click at [816, 229] on img "Next" at bounding box center [810, 229] width 15 height 41
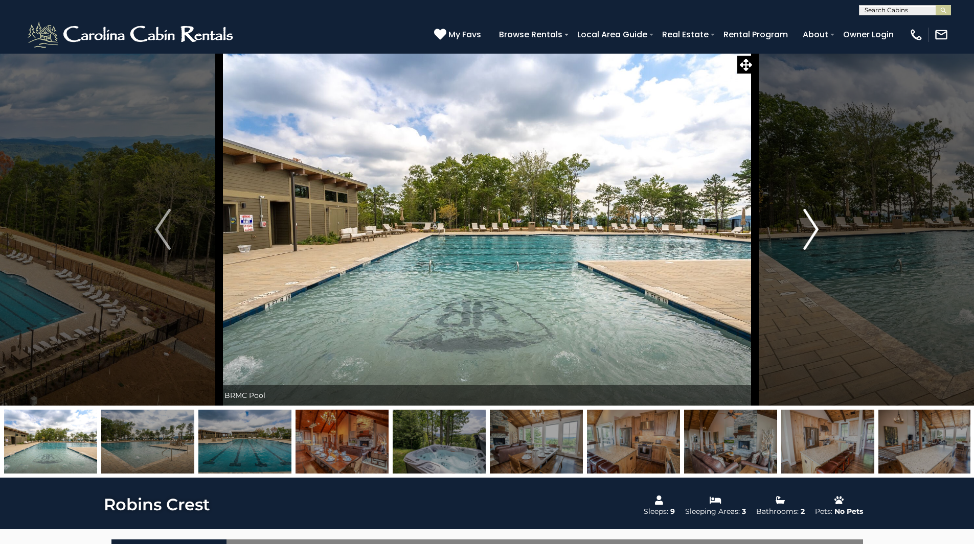
click at [816, 229] on img "Next" at bounding box center [810, 229] width 15 height 41
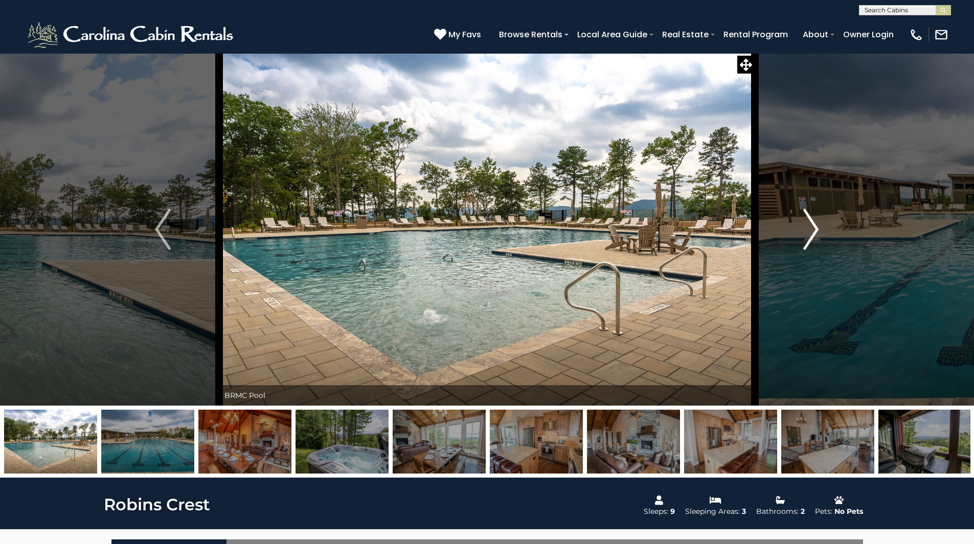
click at [816, 228] on img "Next" at bounding box center [810, 229] width 15 height 41
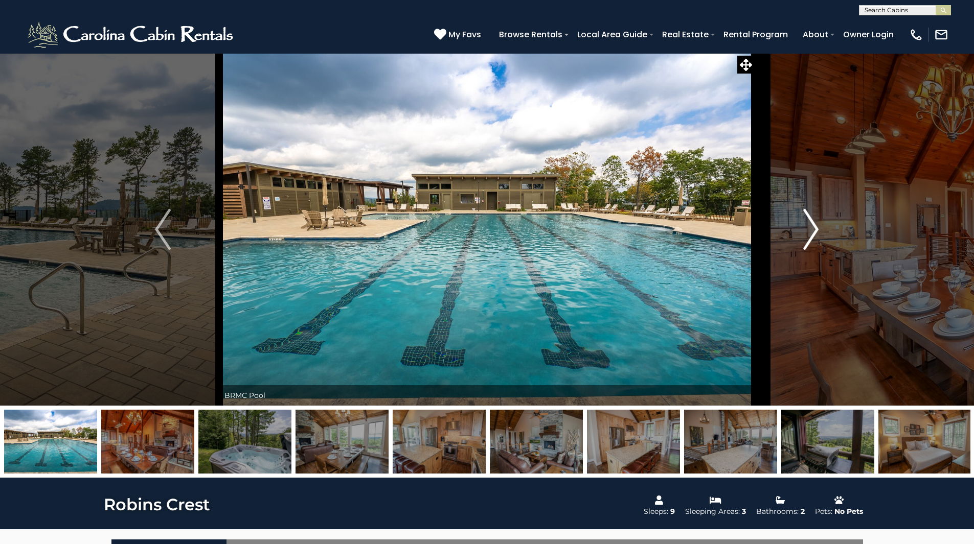
click at [816, 228] on img "Next" at bounding box center [810, 229] width 15 height 41
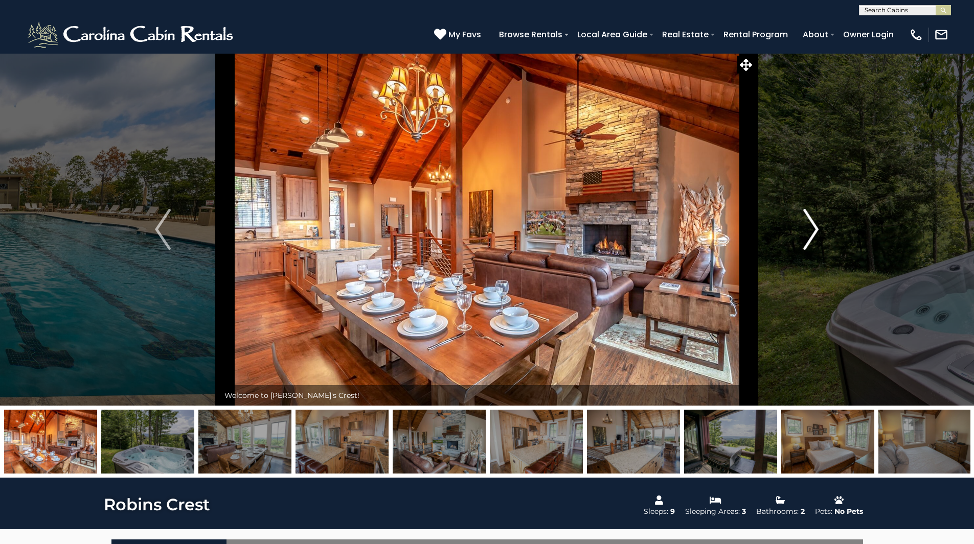
click at [816, 228] on img "Next" at bounding box center [810, 229] width 15 height 41
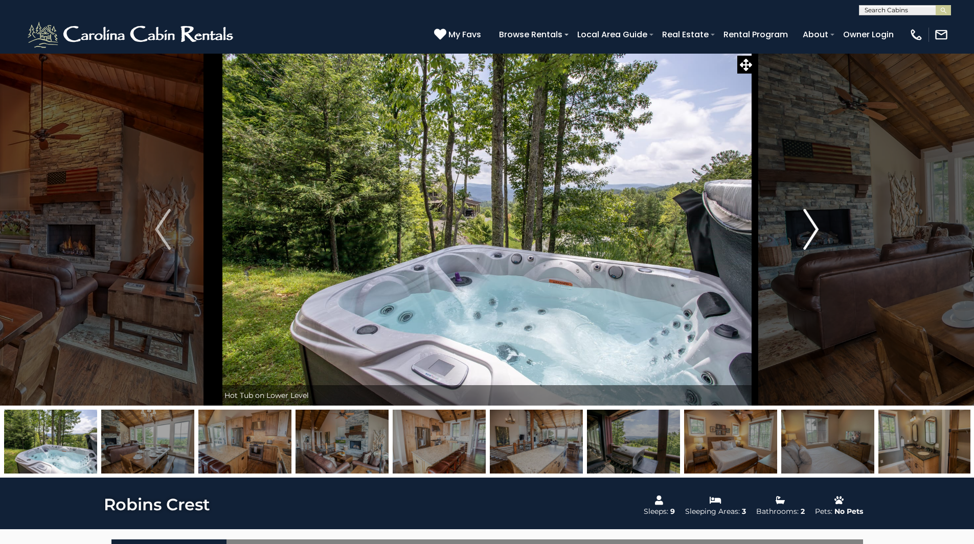
click at [816, 228] on img "Next" at bounding box center [810, 229] width 15 height 41
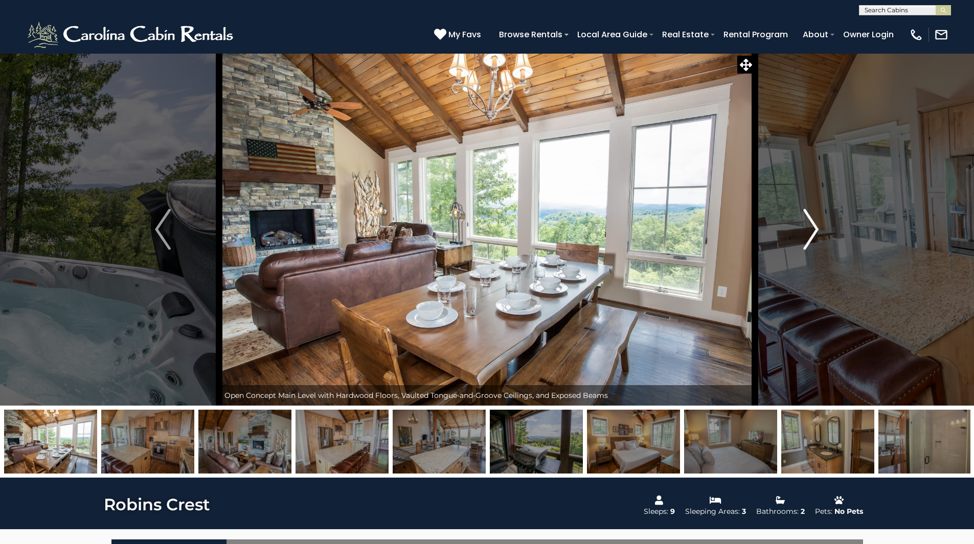
click at [816, 228] on img "Next" at bounding box center [810, 229] width 15 height 41
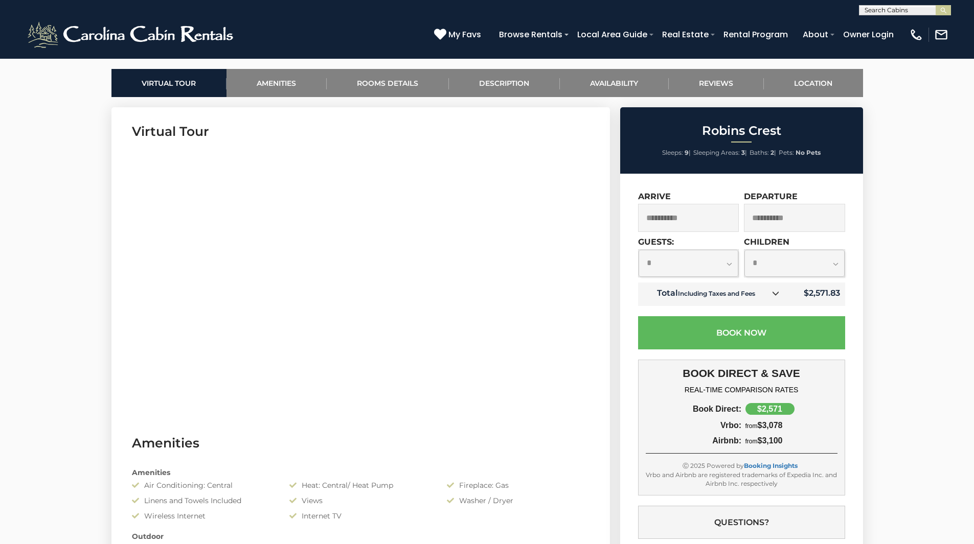
scroll to position [470, 0]
